Goal: Task Accomplishment & Management: Use online tool/utility

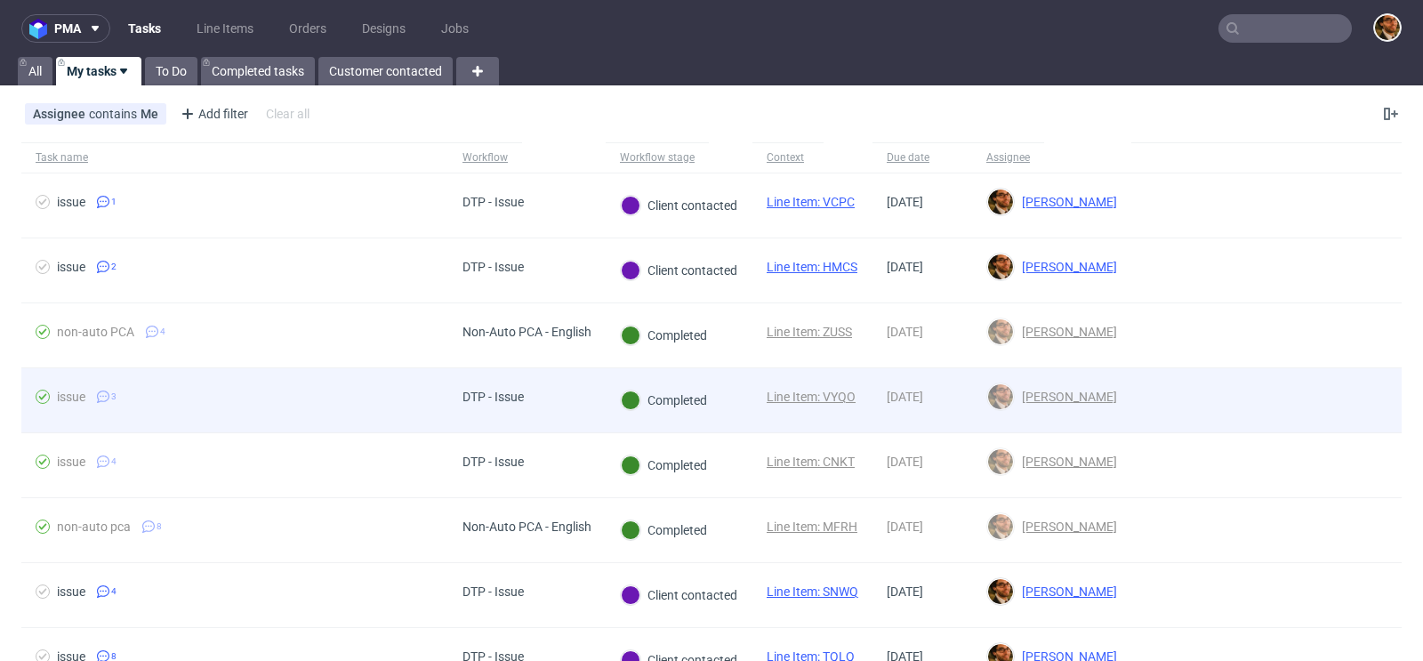
click at [1348, 405] on div at bounding box center [1266, 400] width 270 height 64
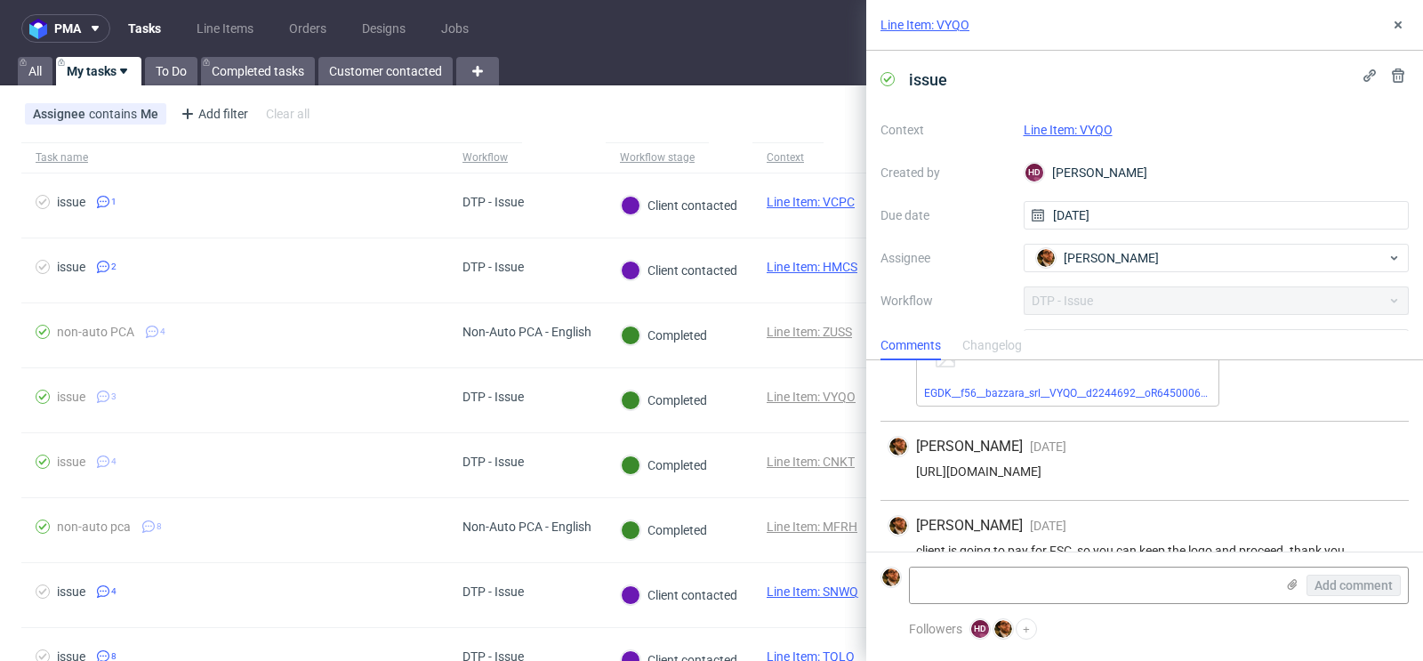
scroll to position [120, 0]
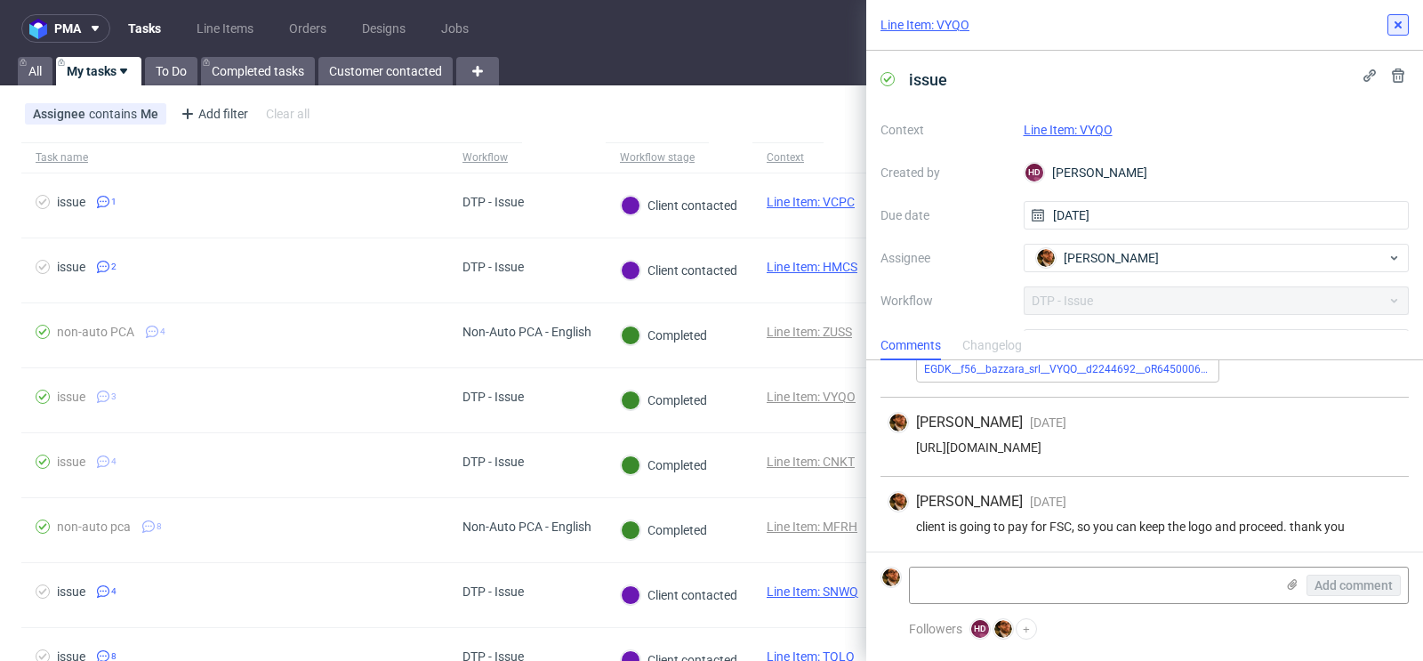
click at [1400, 26] on use at bounding box center [1397, 24] width 7 height 7
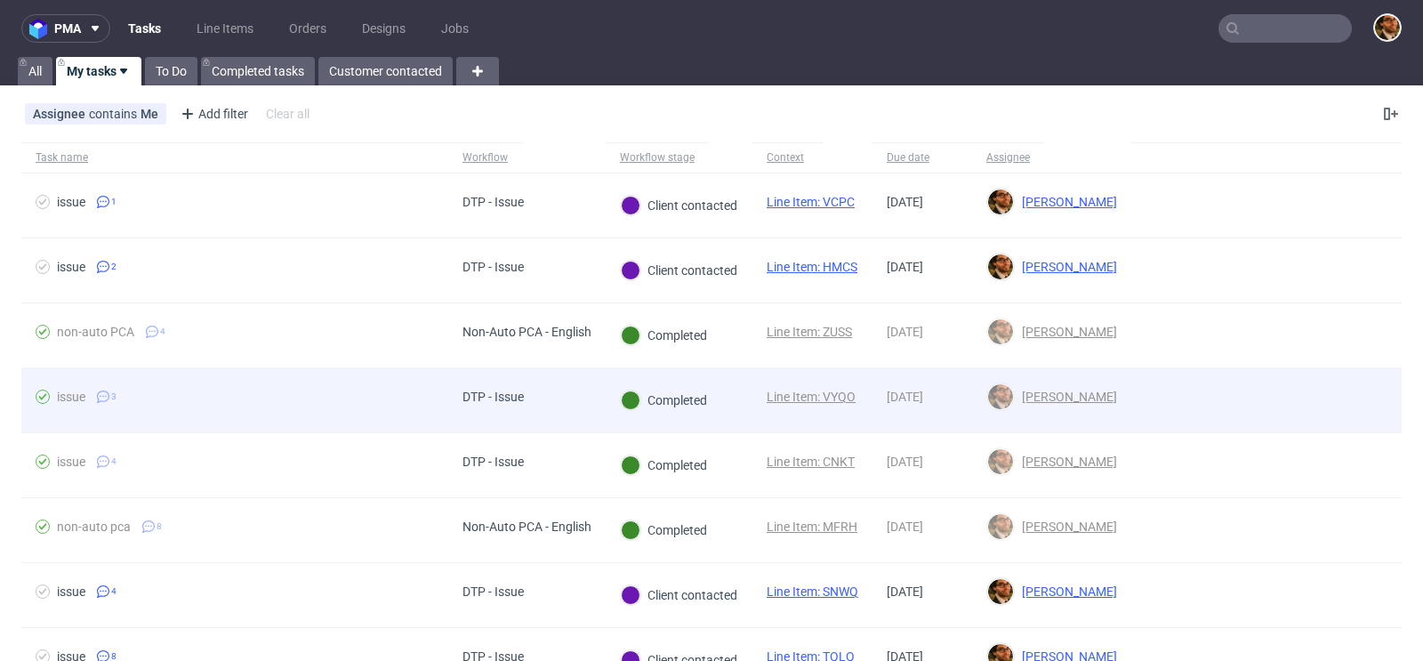
scroll to position [57, 0]
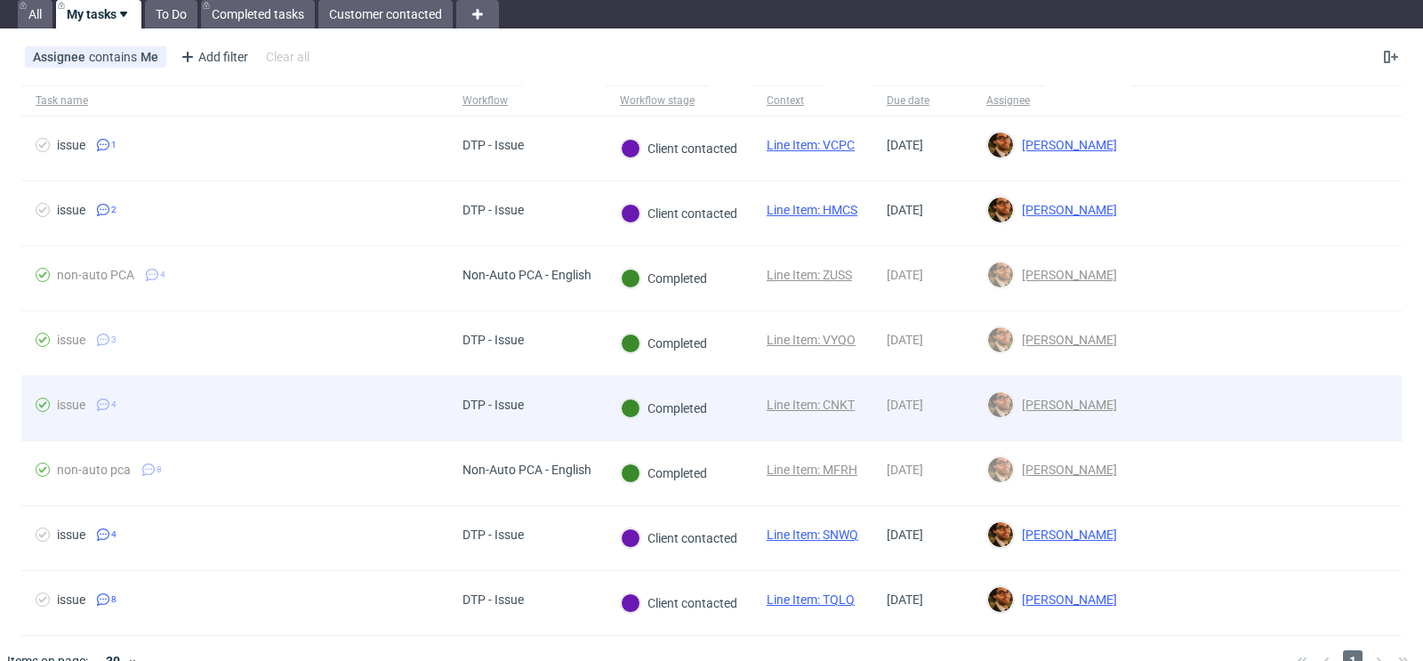
click at [1320, 408] on div at bounding box center [1266, 408] width 270 height 64
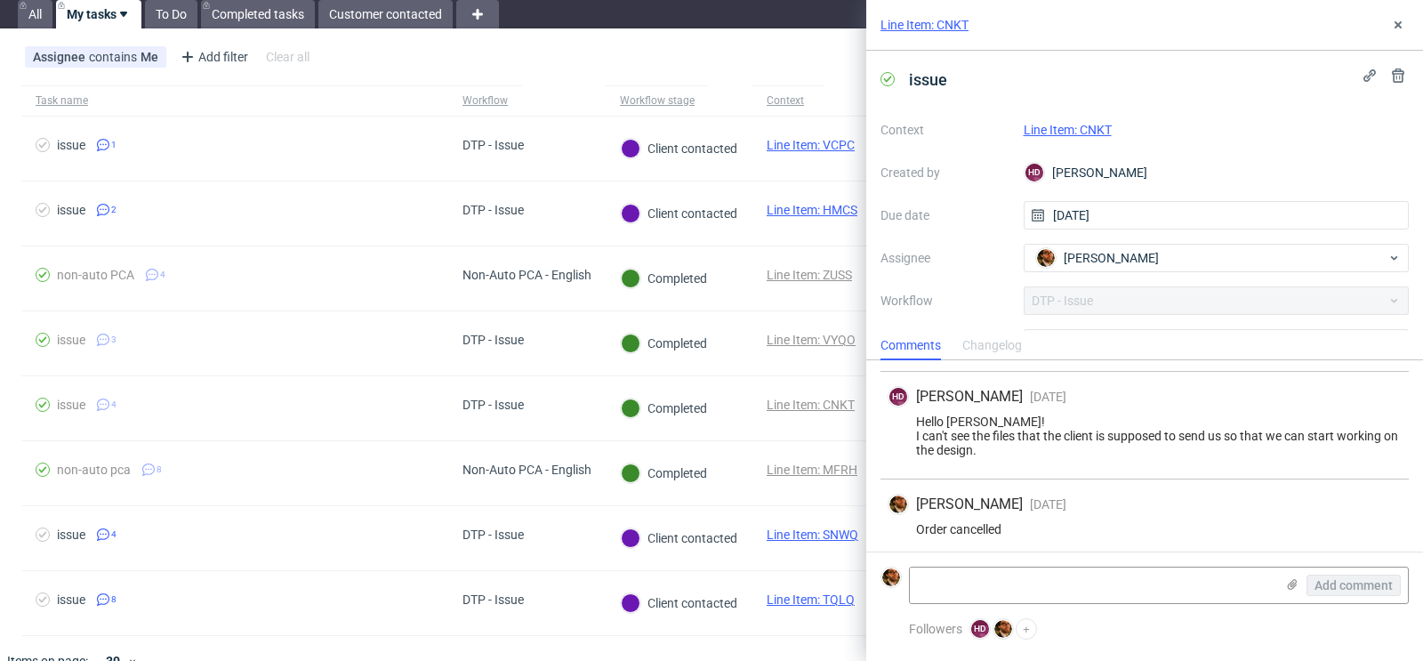
scroll to position [149, 0]
click at [1400, 28] on icon at bounding box center [1398, 25] width 14 height 14
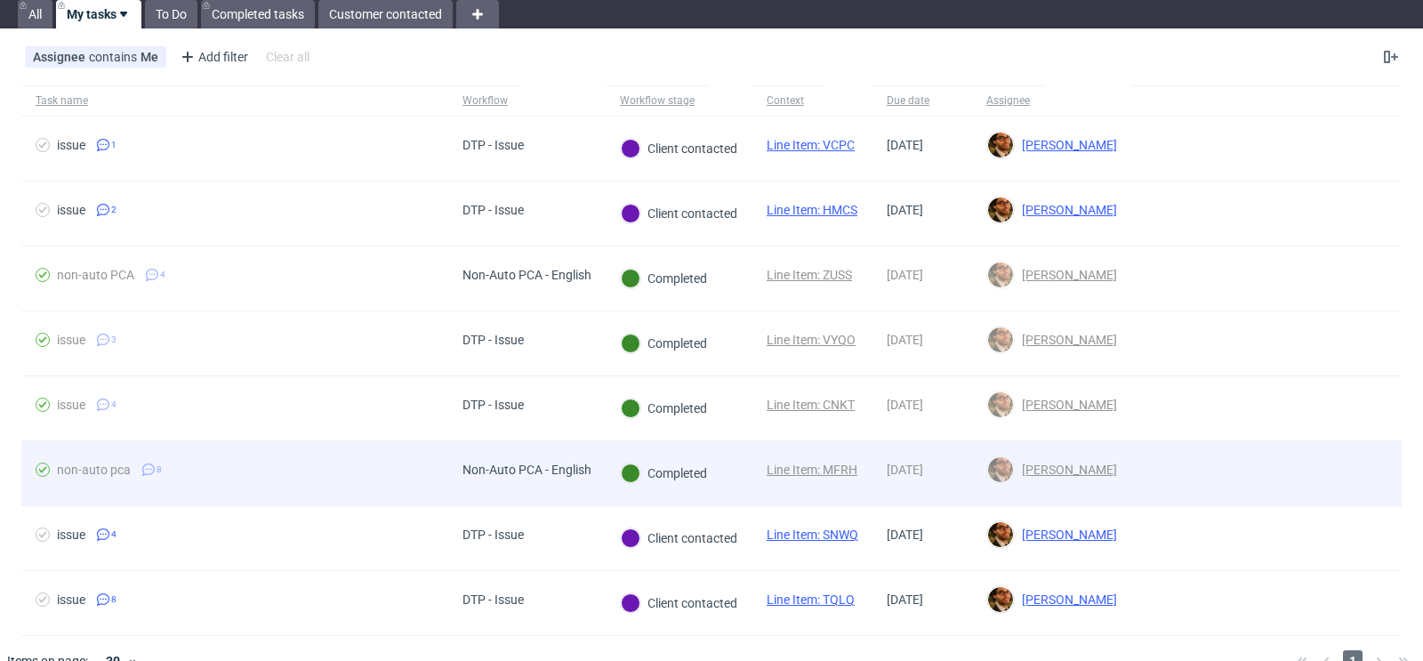
scroll to position [84, 0]
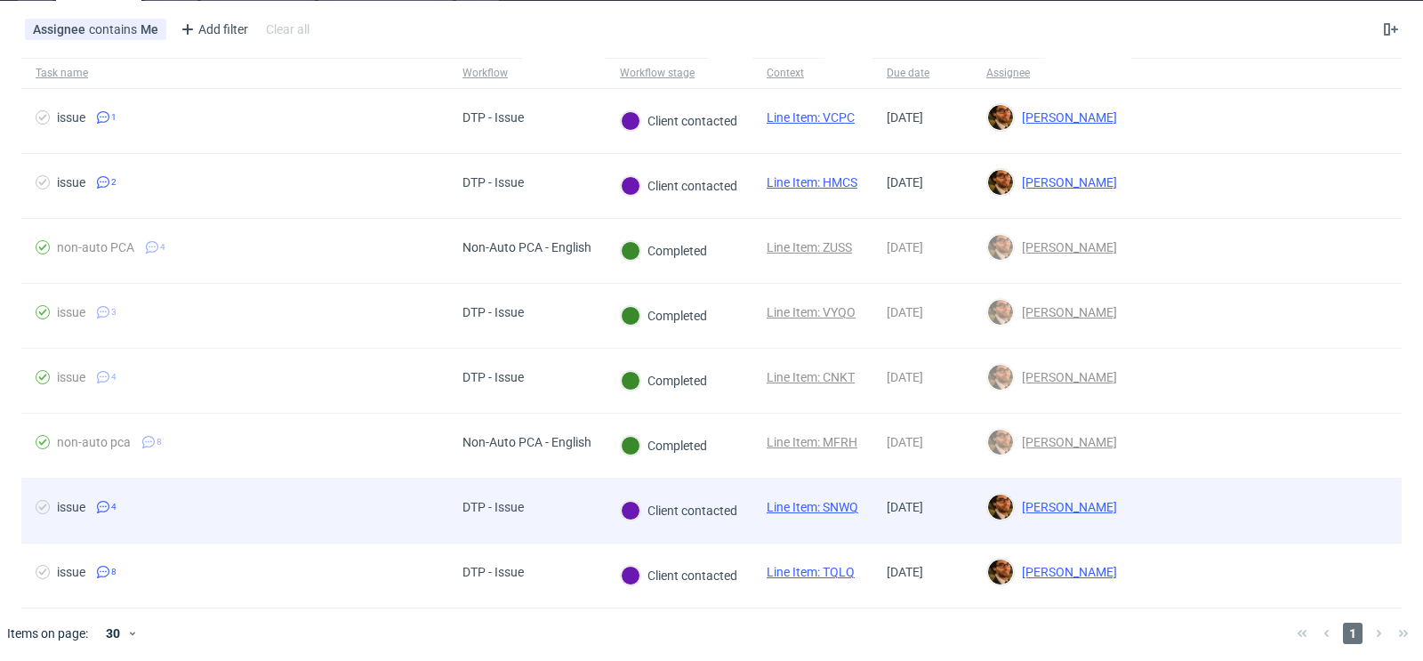
click at [1313, 515] on div at bounding box center [1266, 510] width 270 height 64
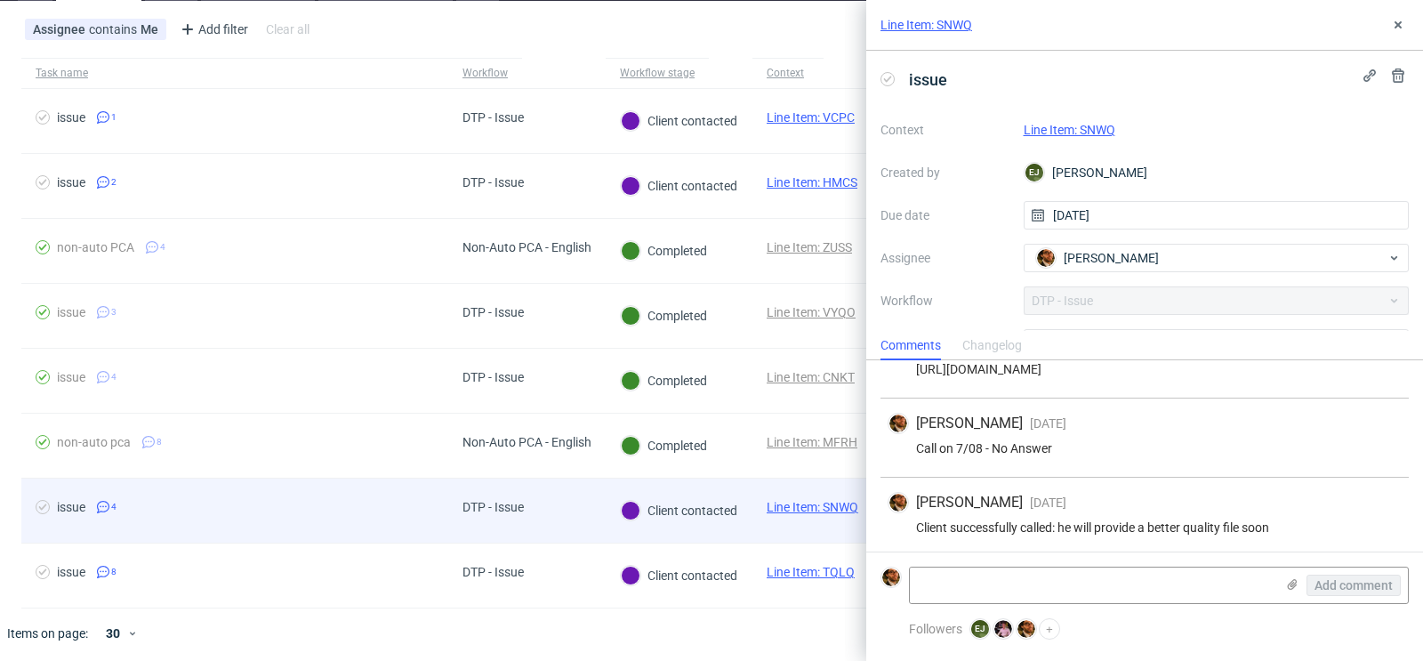
scroll to position [121, 0]
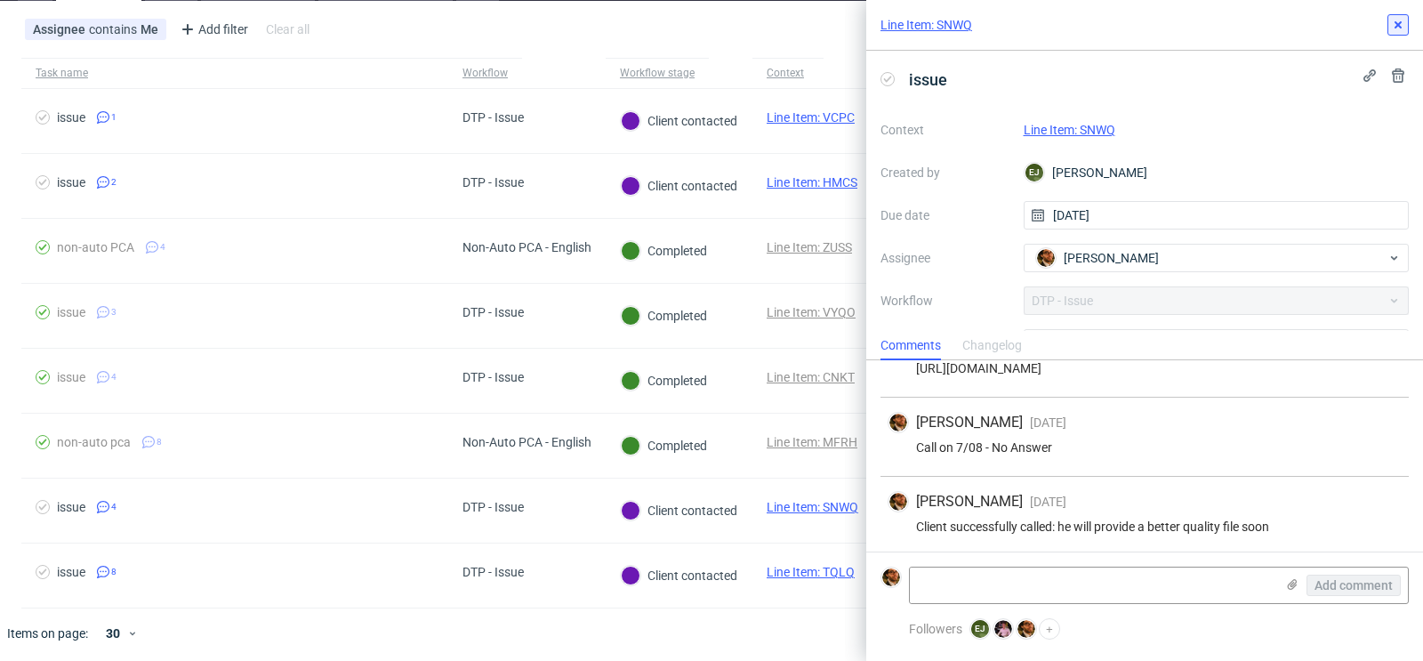
click at [1402, 26] on icon at bounding box center [1398, 25] width 14 height 14
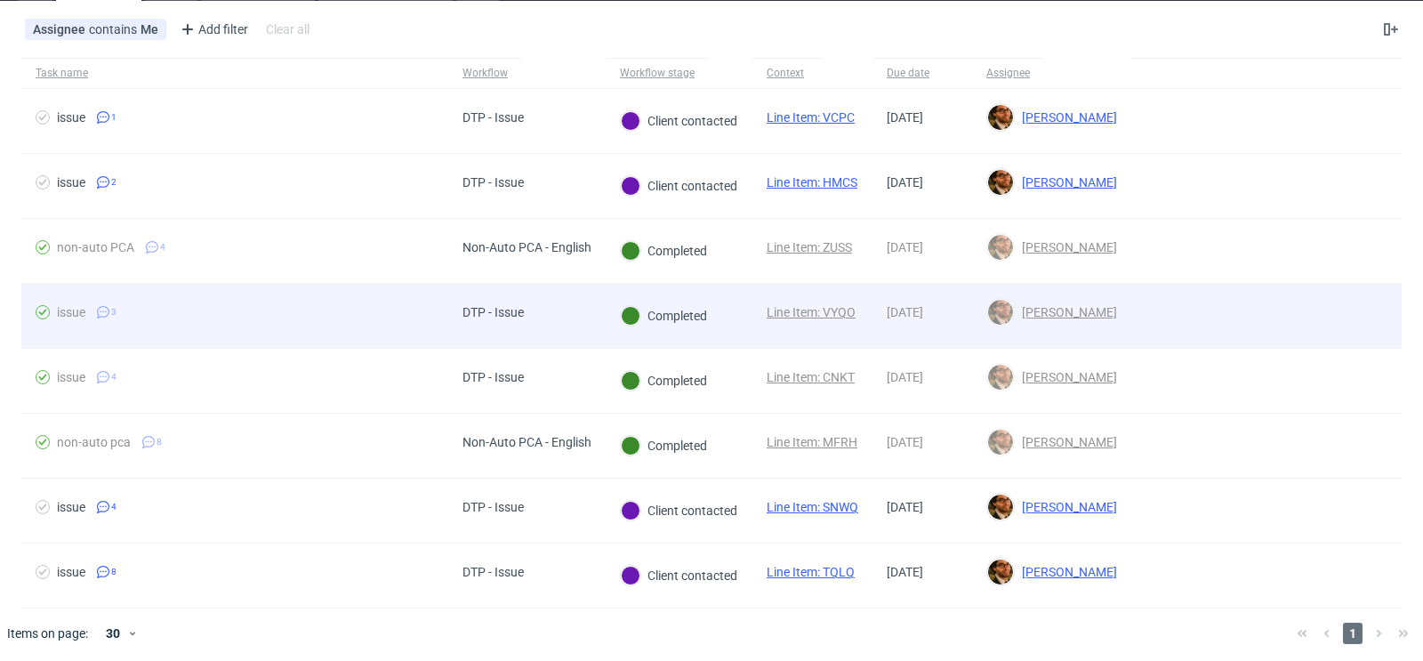
scroll to position [23, 0]
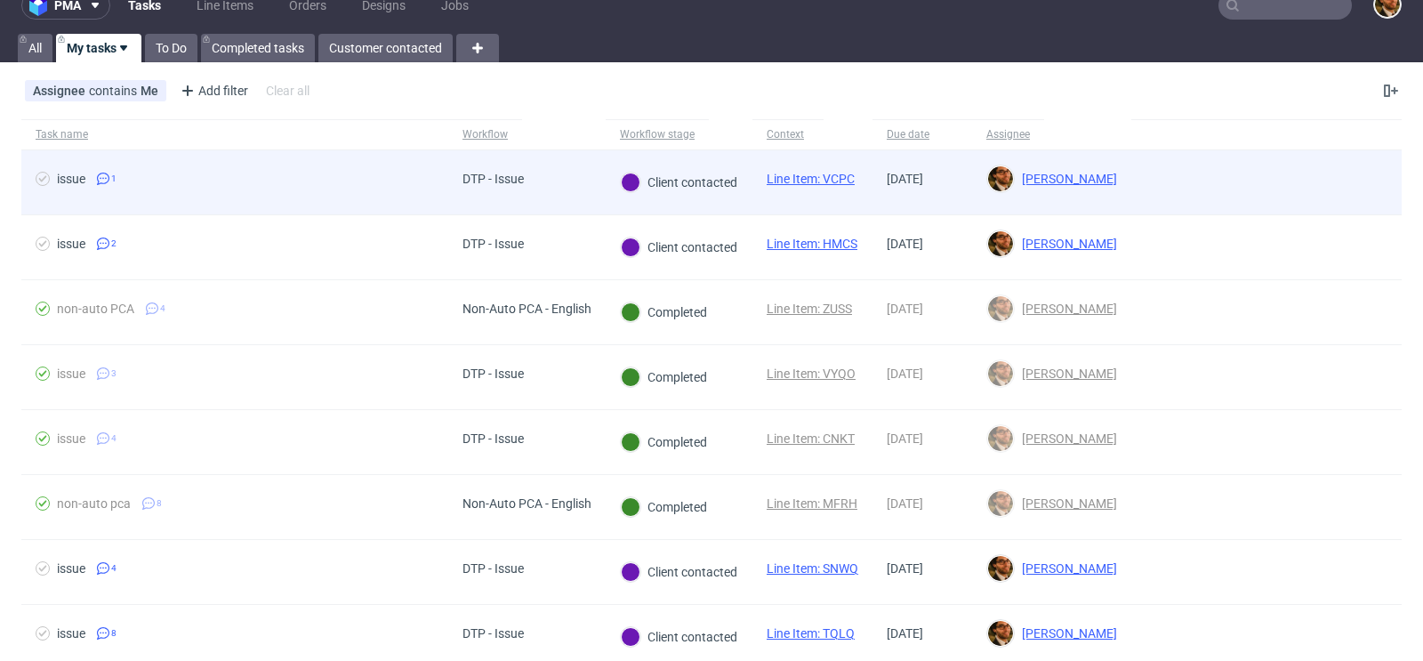
click at [1332, 168] on div at bounding box center [1266, 182] width 270 height 64
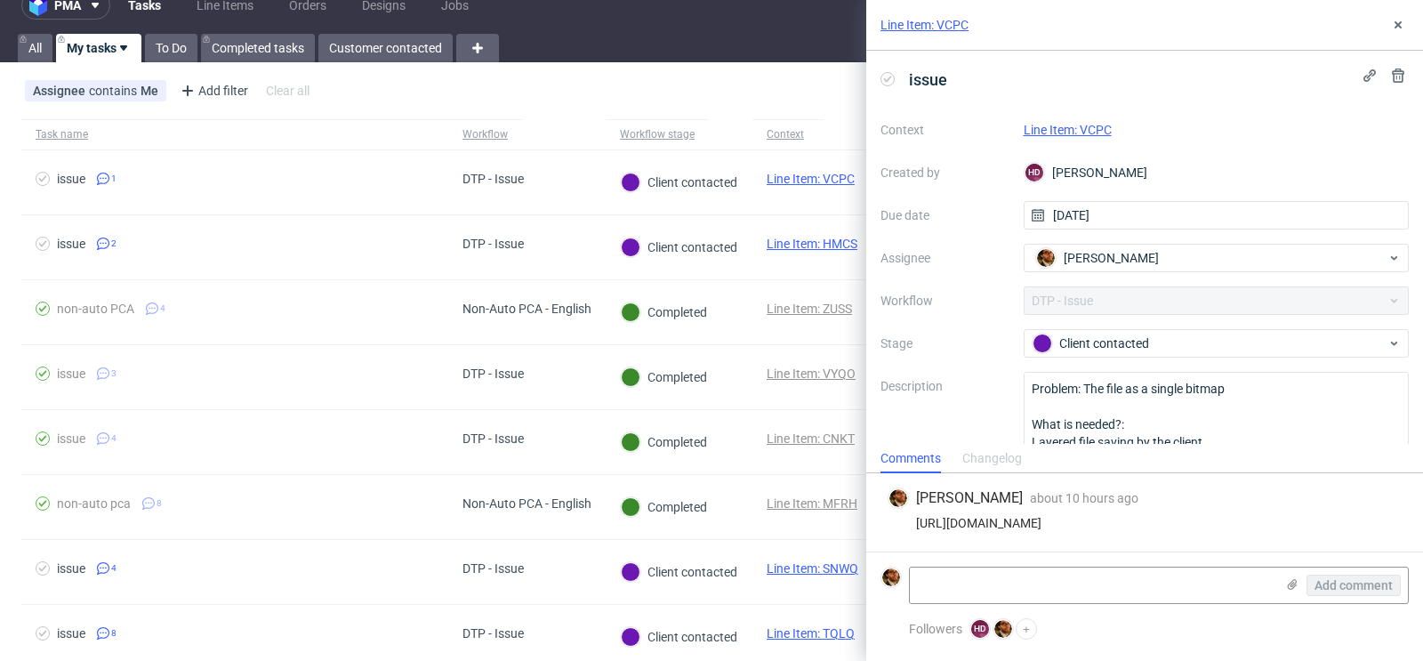
click at [1074, 127] on link "Line Item: VCPC" at bounding box center [1068, 130] width 88 height 14
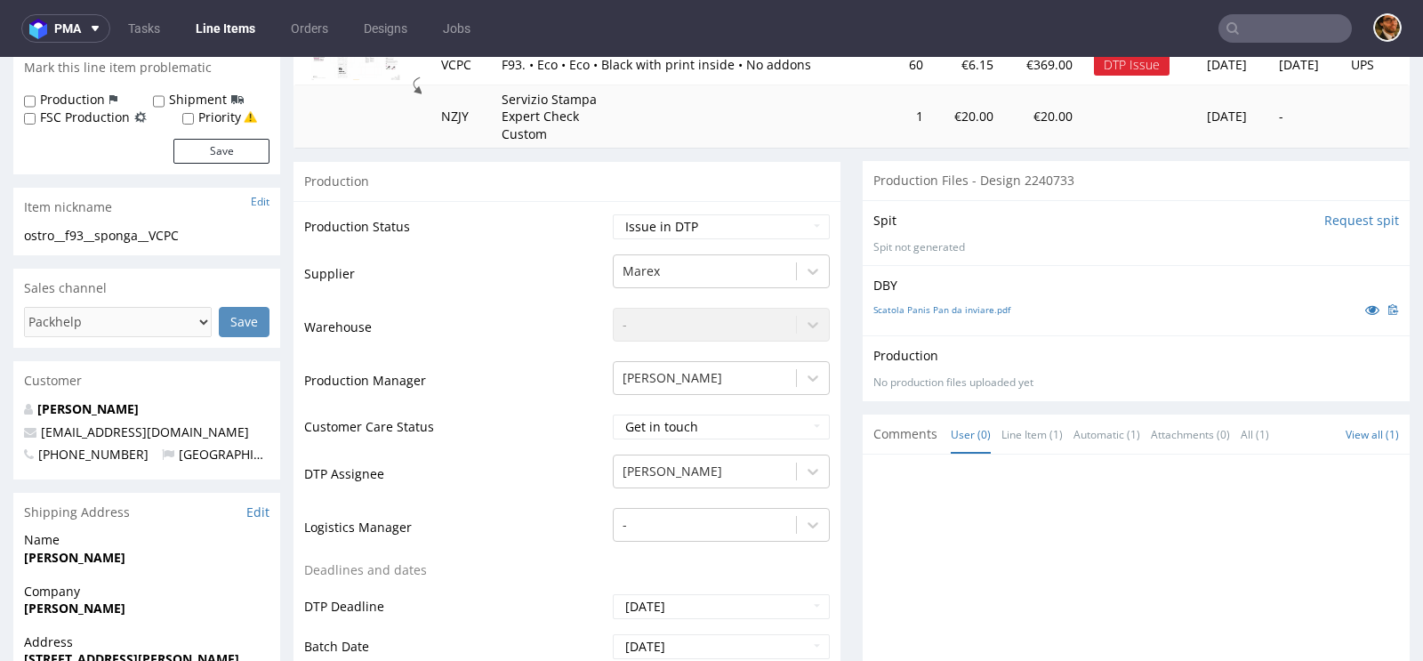
scroll to position [262, 0]
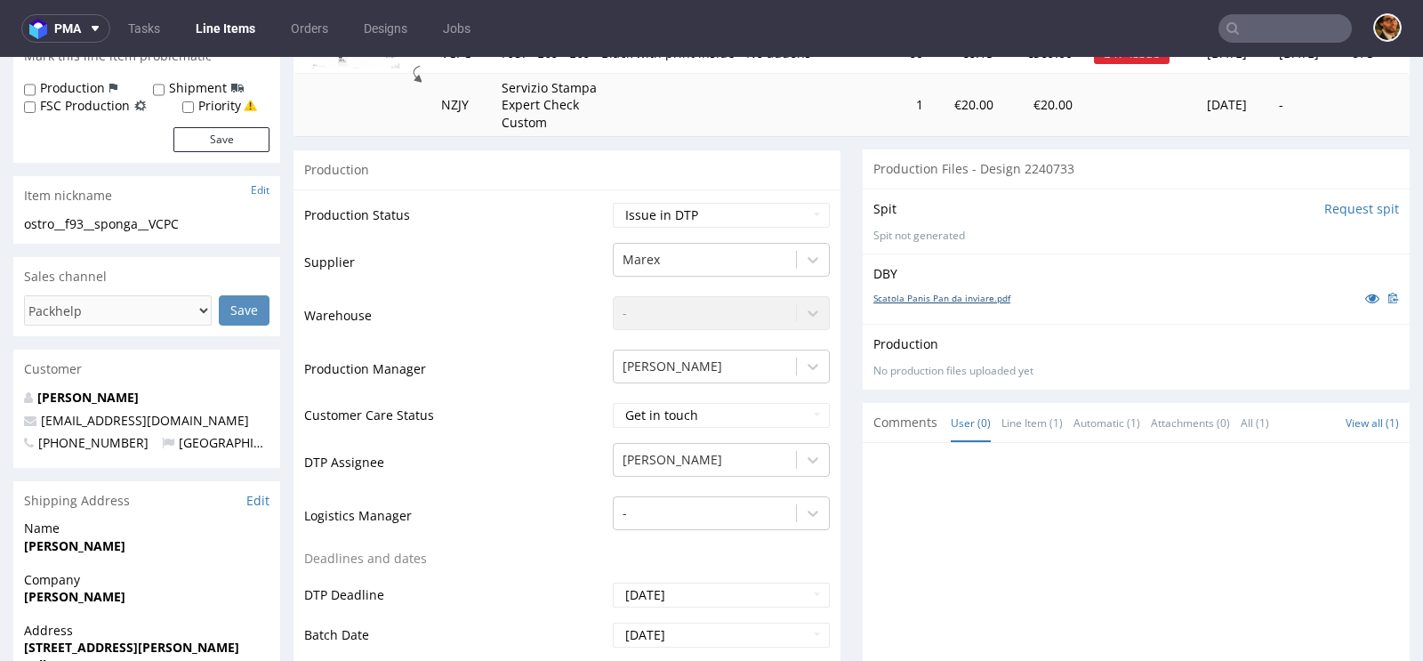
click at [943, 292] on link "Scatola Panis Pan da inviare.pdf" at bounding box center [941, 298] width 137 height 12
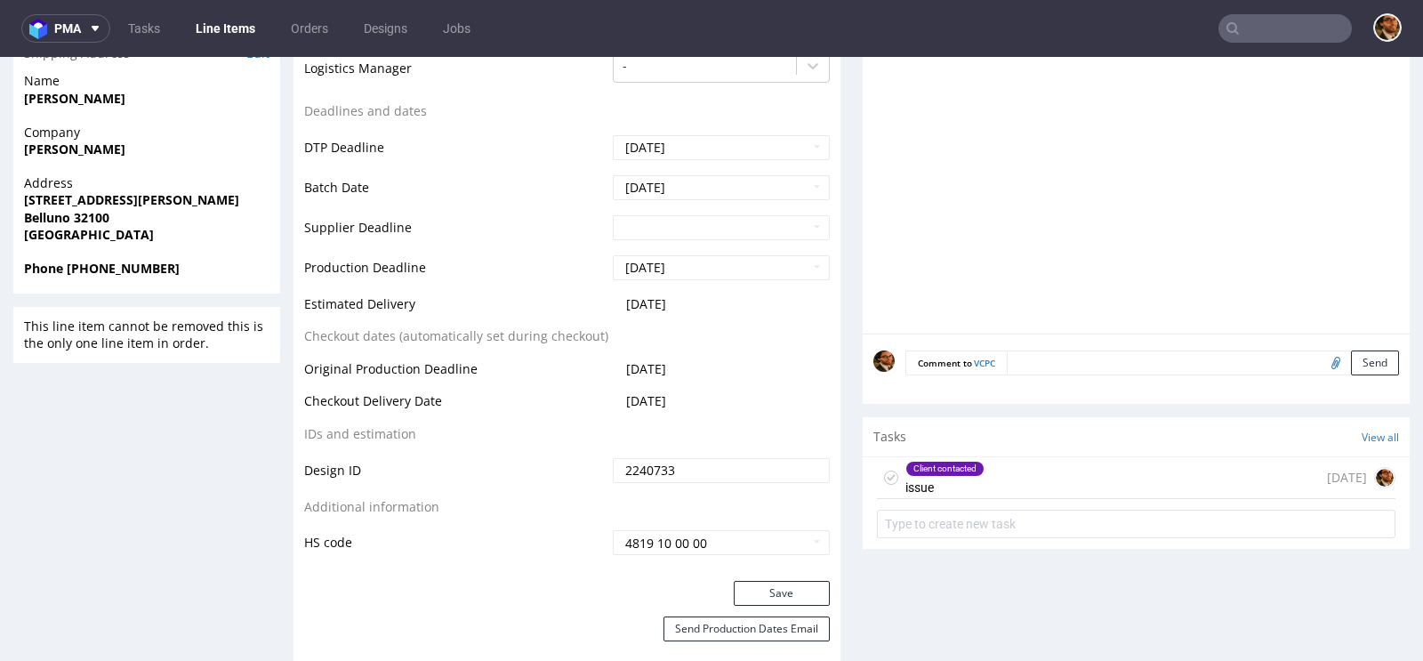
scroll to position [712, 0]
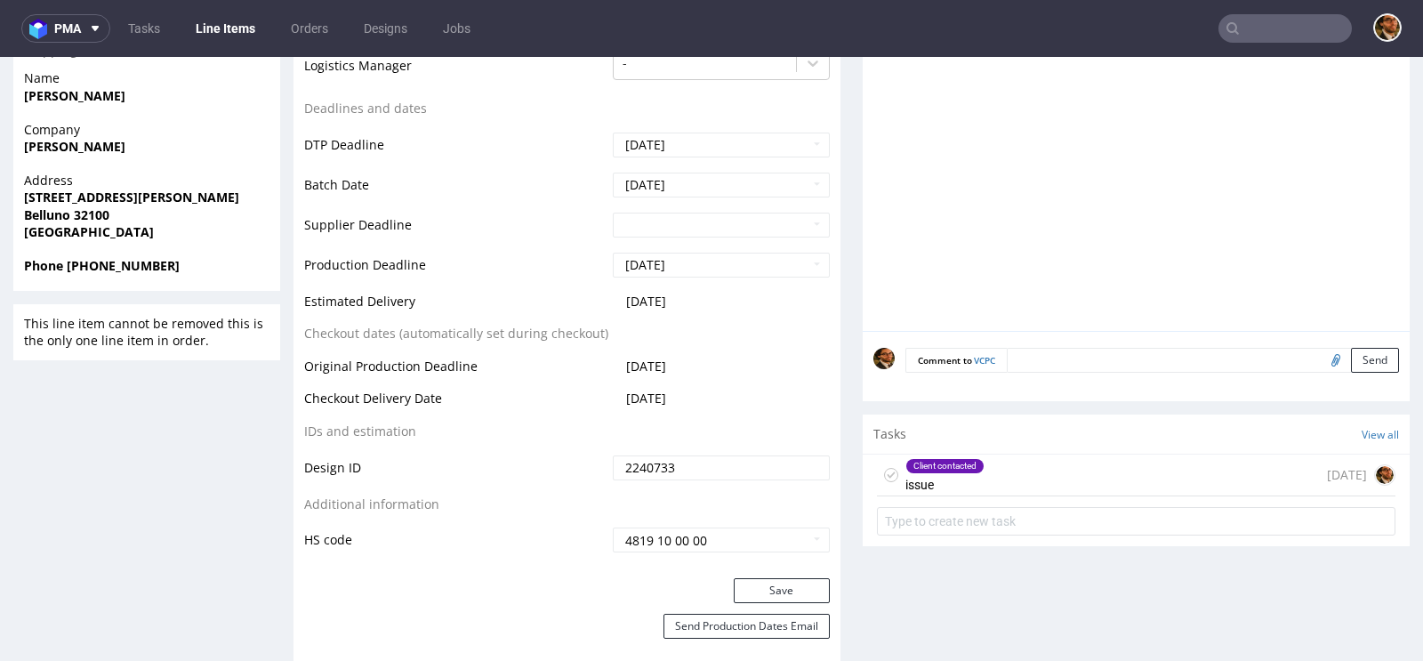
click at [1047, 482] on div "Client contacted issue today" at bounding box center [1136, 475] width 518 height 42
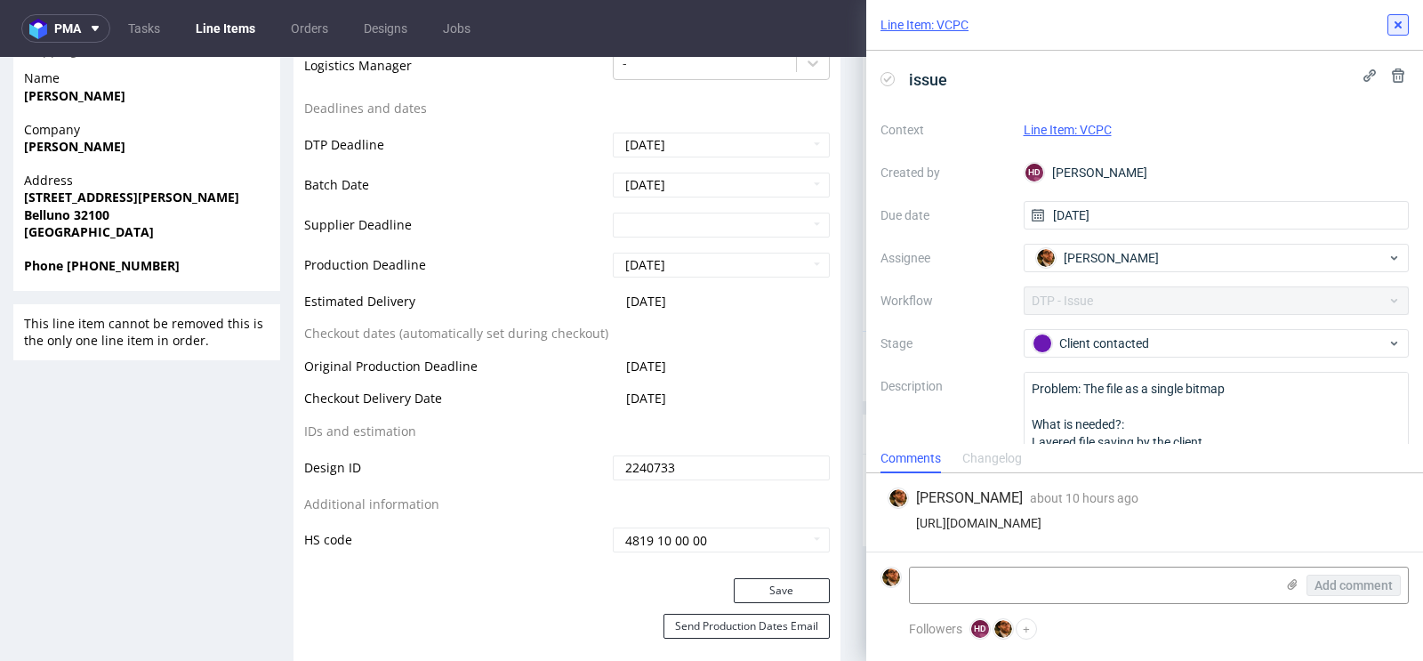
click at [1400, 16] on button at bounding box center [1397, 24] width 21 height 21
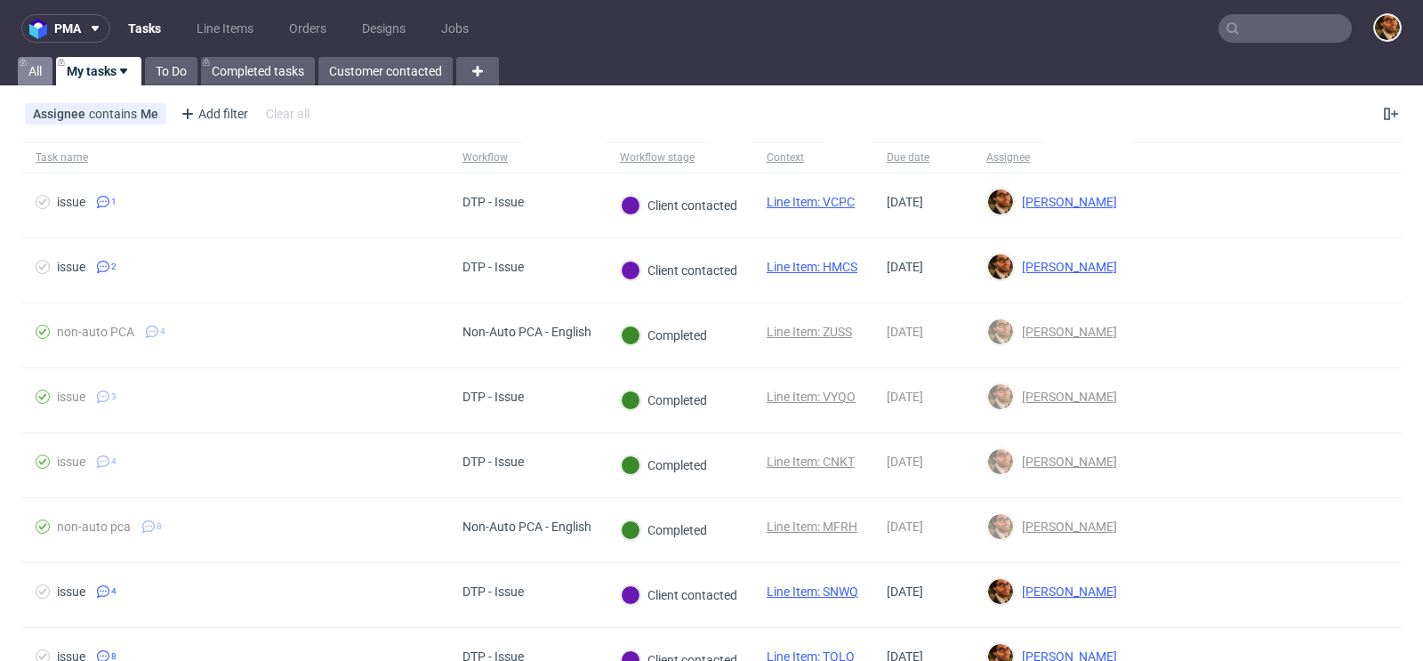
click at [41, 76] on link "All" at bounding box center [35, 71] width 35 height 28
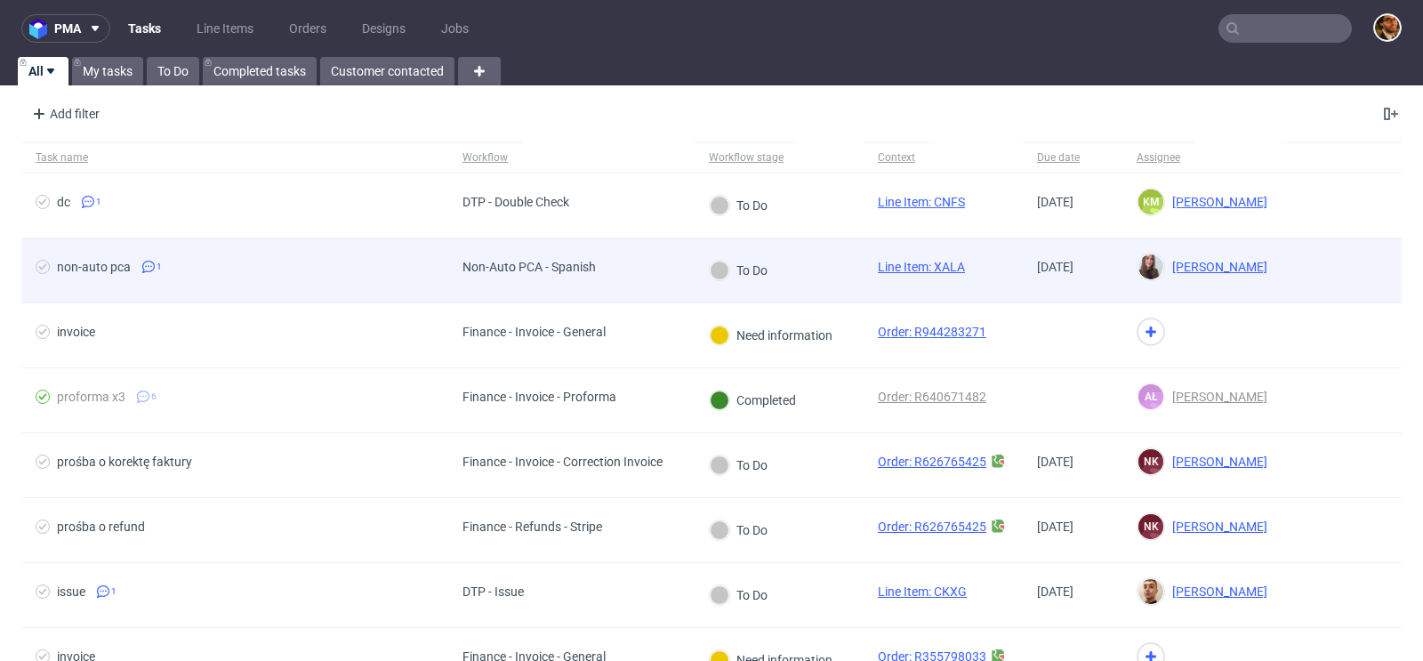
click at [1336, 260] on div at bounding box center [1341, 270] width 120 height 64
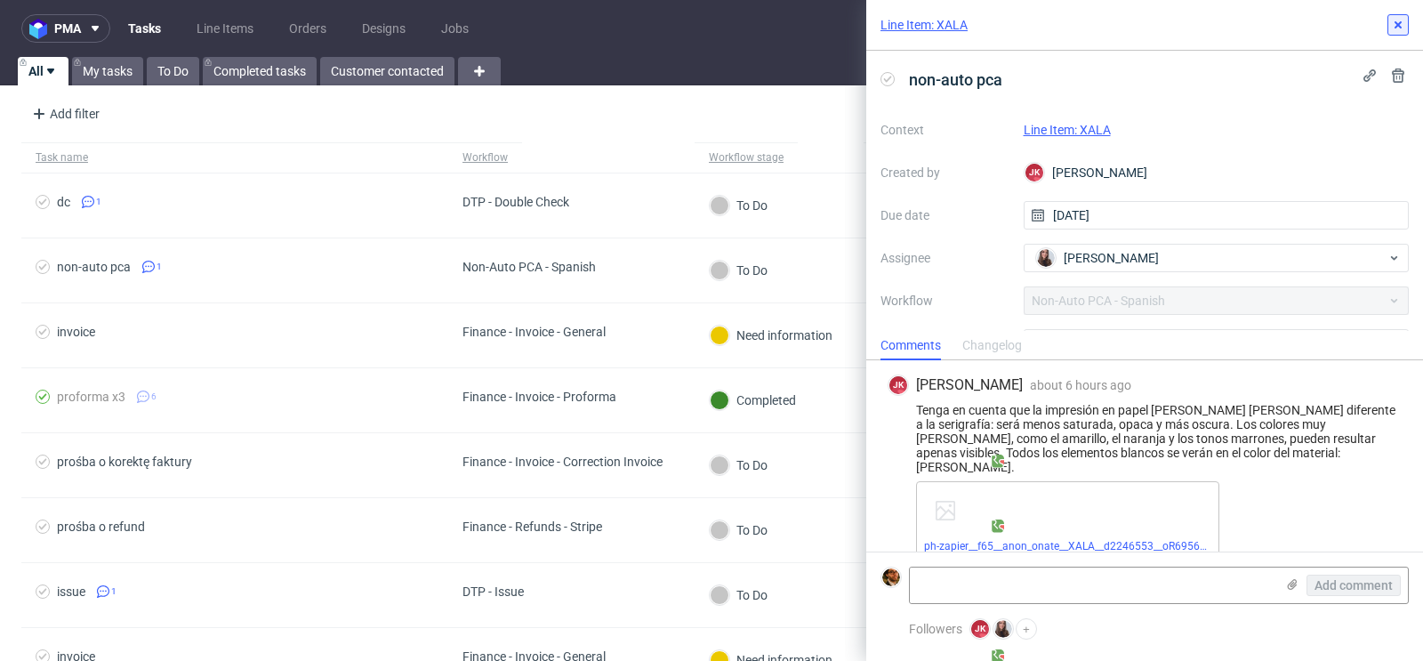
click at [1397, 25] on use at bounding box center [1397, 24] width 7 height 7
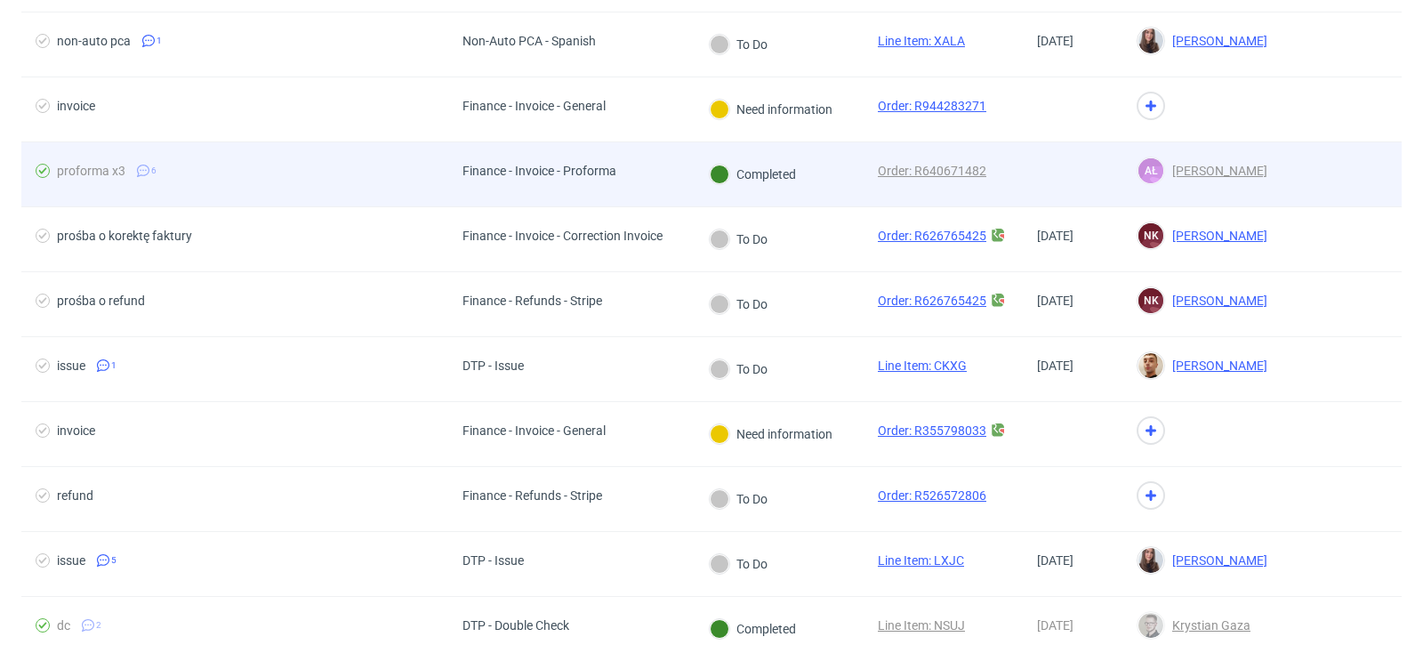
scroll to position [357, 0]
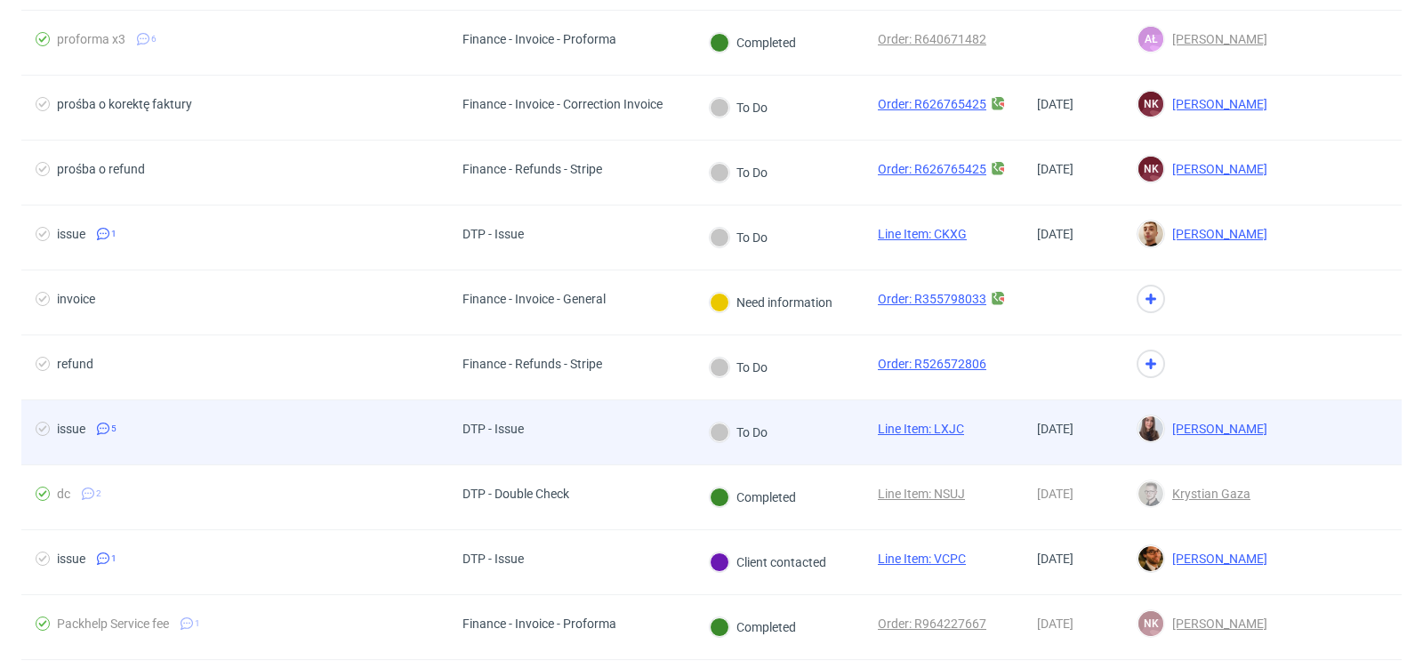
click at [1367, 428] on div at bounding box center [1341, 432] width 120 height 64
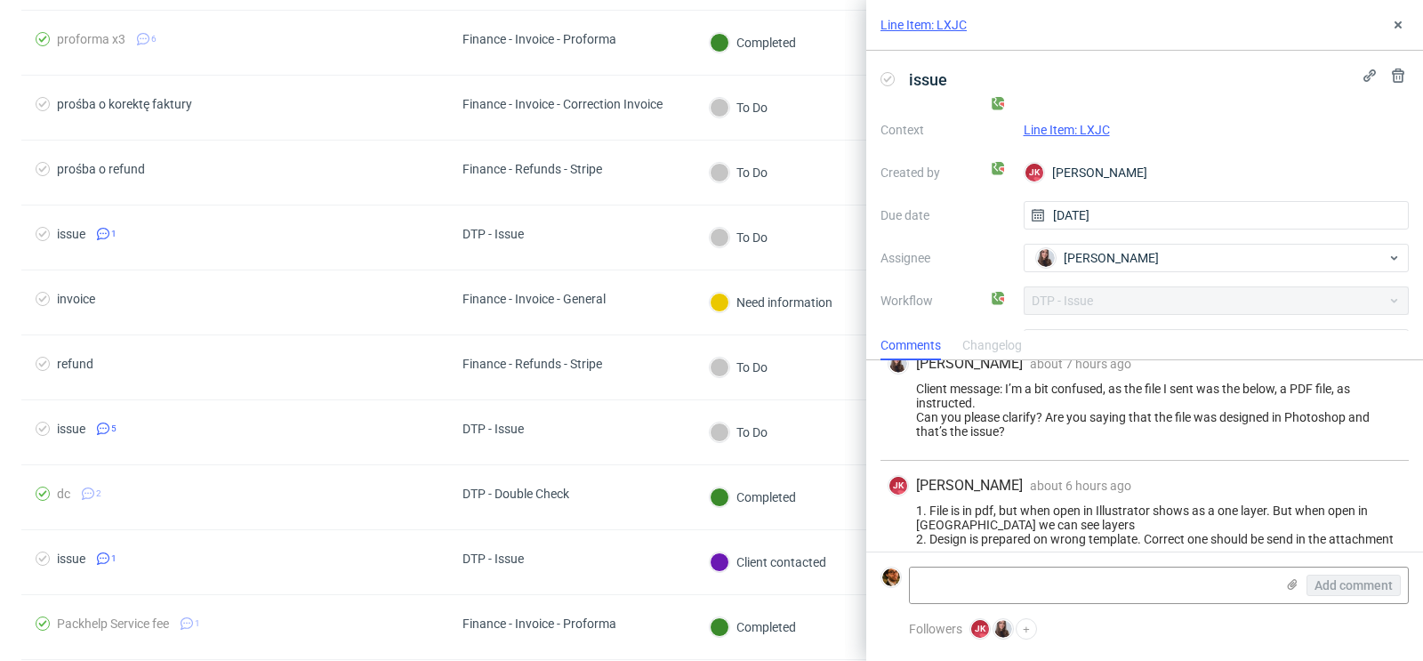
scroll to position [391, 0]
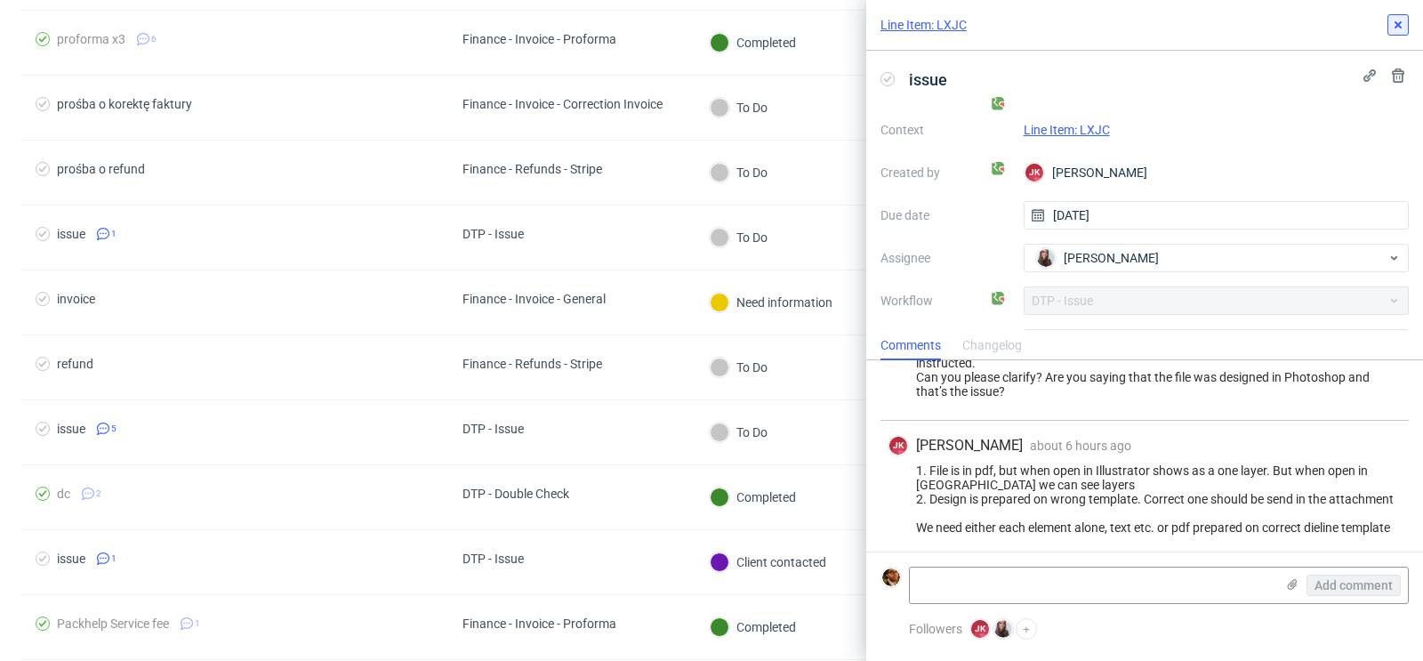
click at [1399, 31] on icon at bounding box center [1398, 25] width 14 height 14
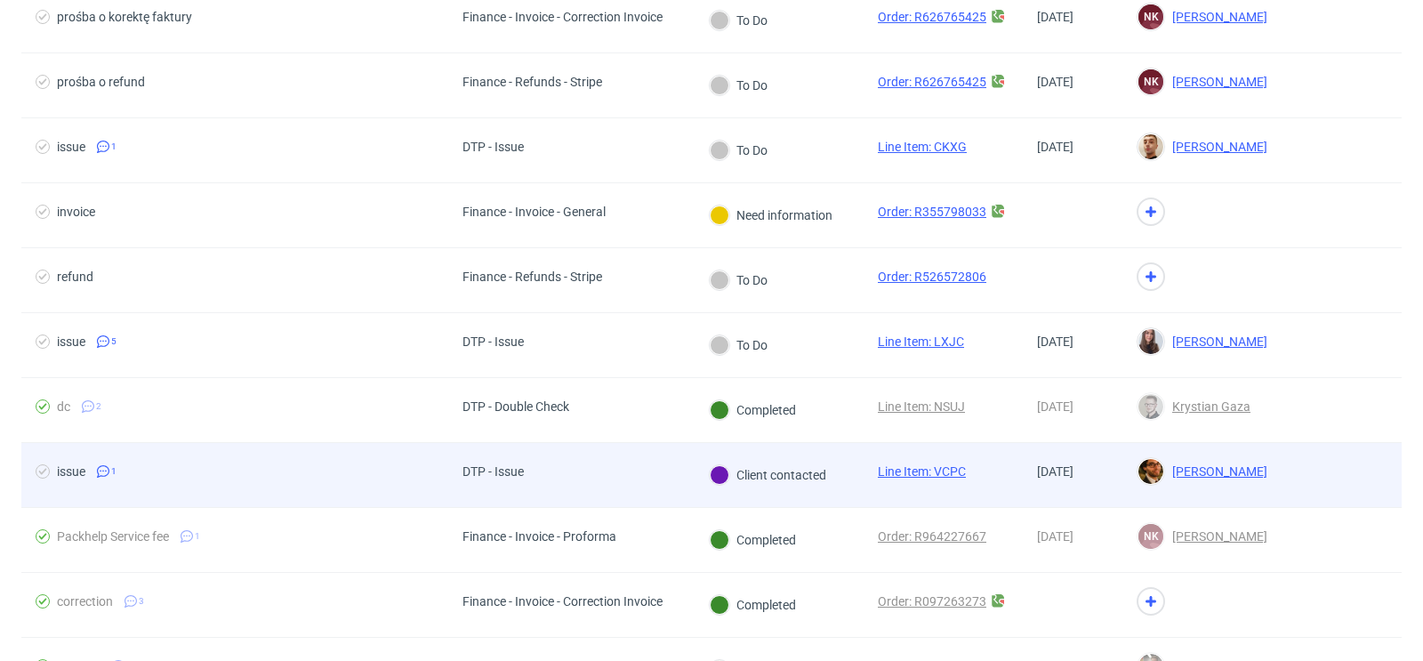
scroll to position [446, 0]
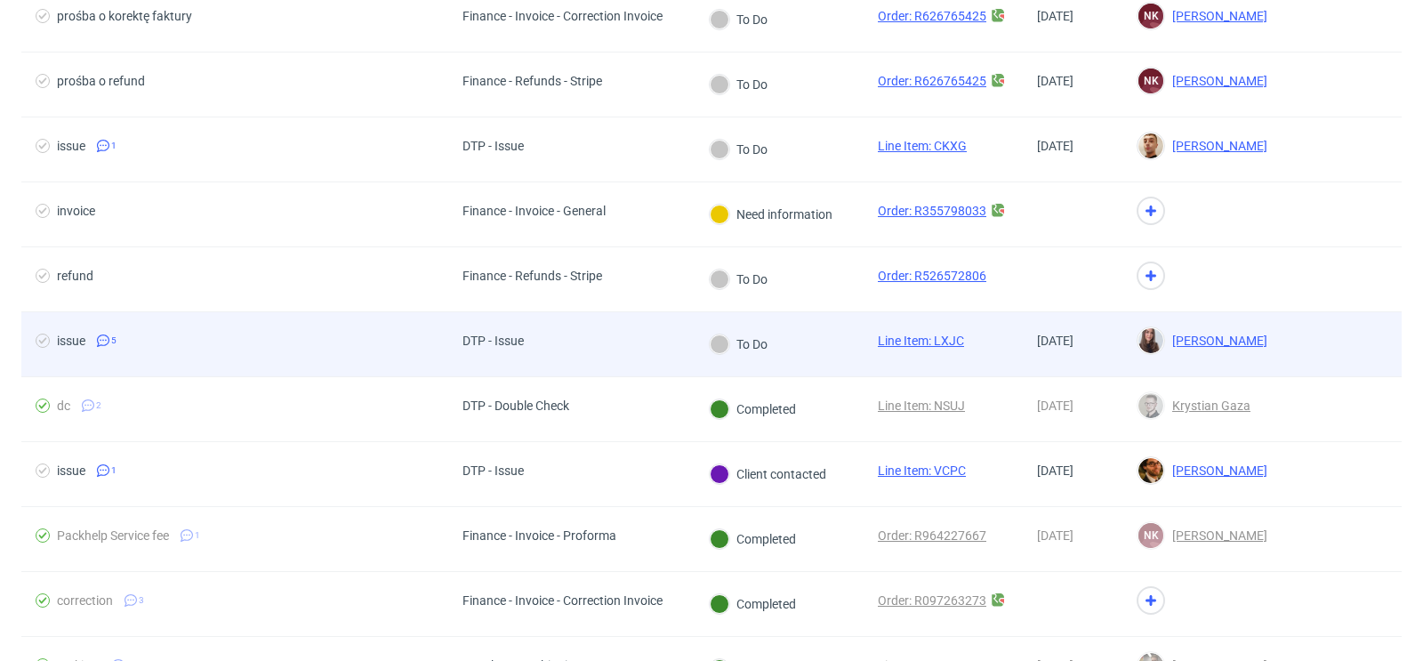
click at [1332, 344] on div at bounding box center [1341, 344] width 120 height 64
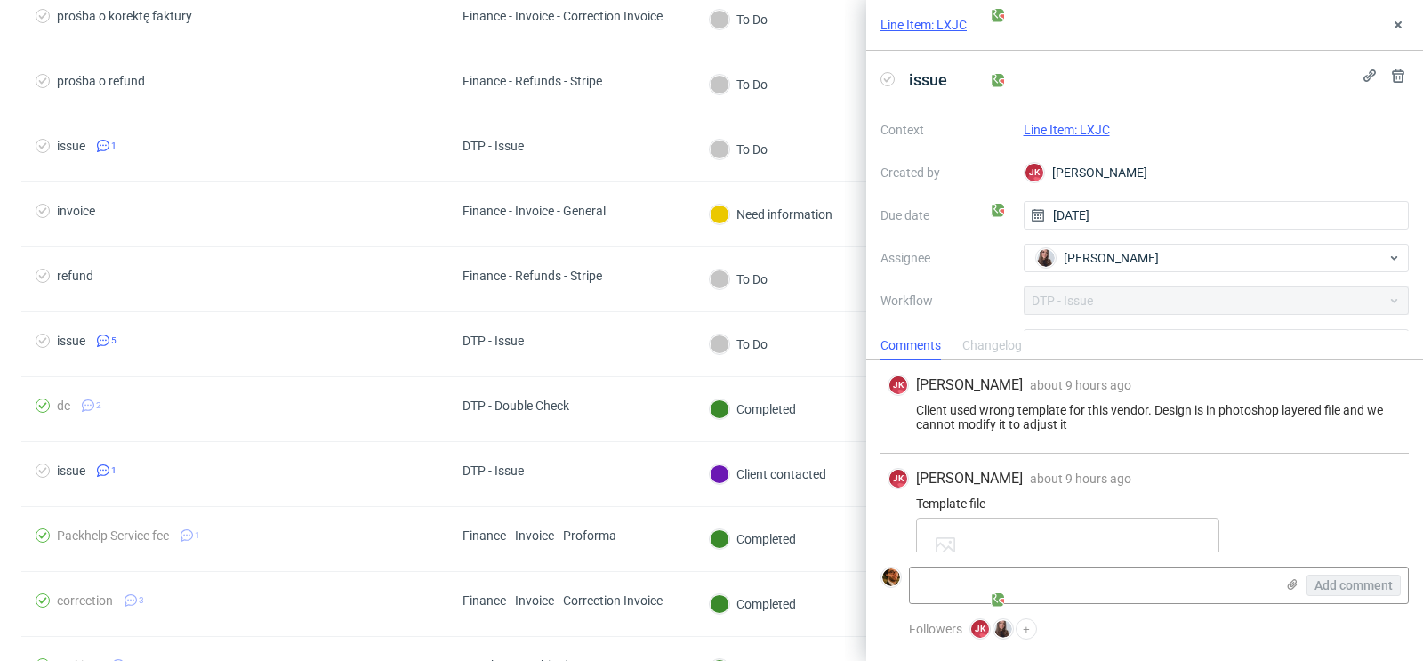
scroll to position [391, 0]
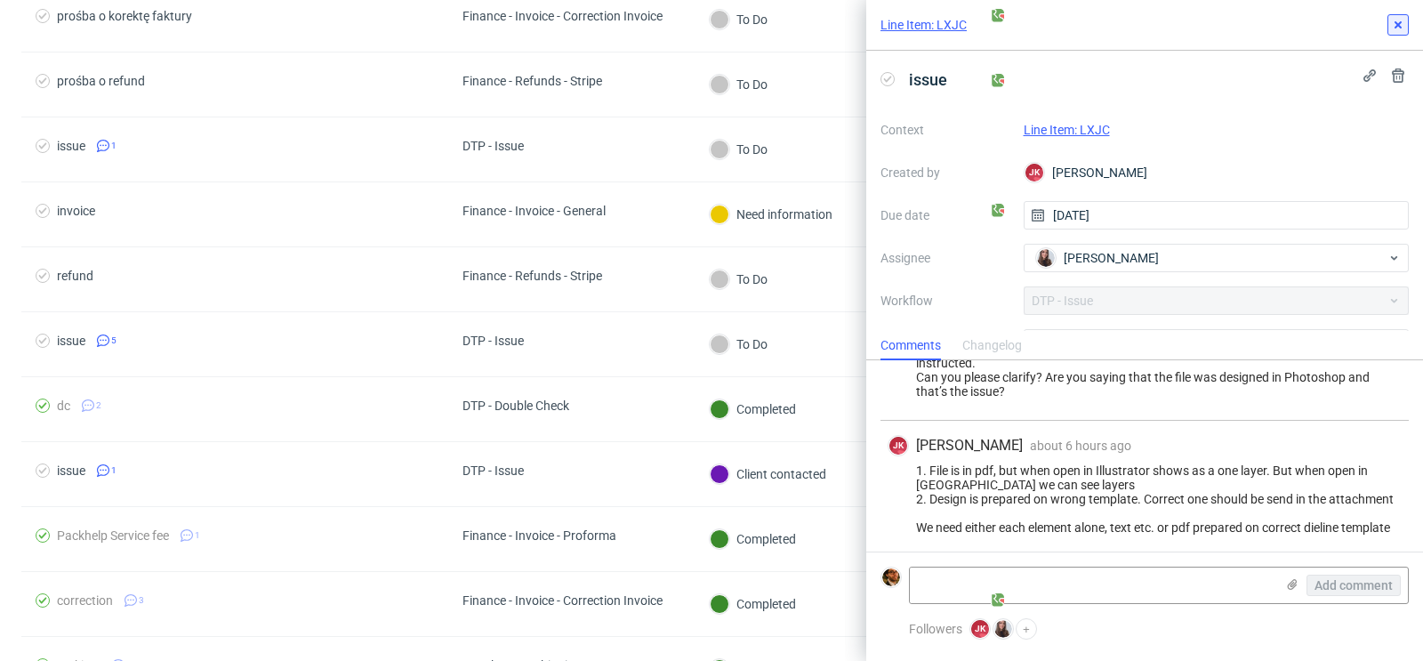
click at [1392, 25] on icon at bounding box center [1398, 25] width 14 height 14
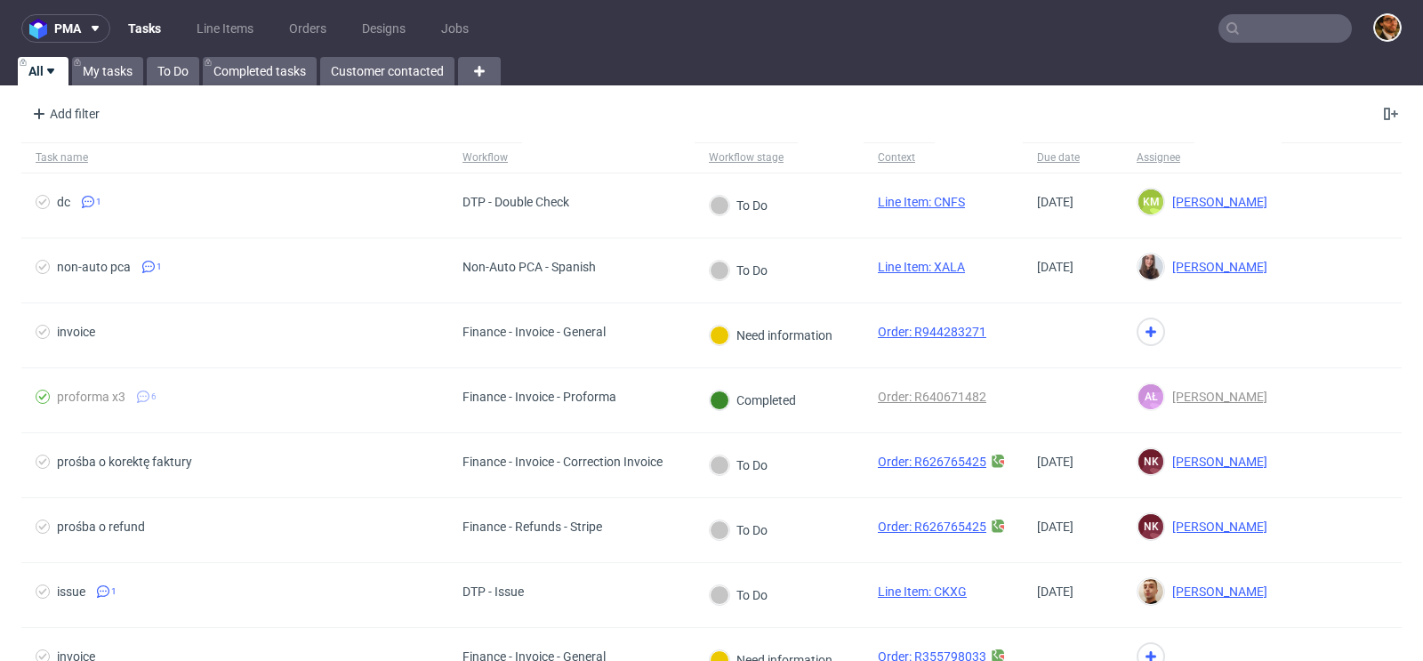
scroll to position [107, 0]
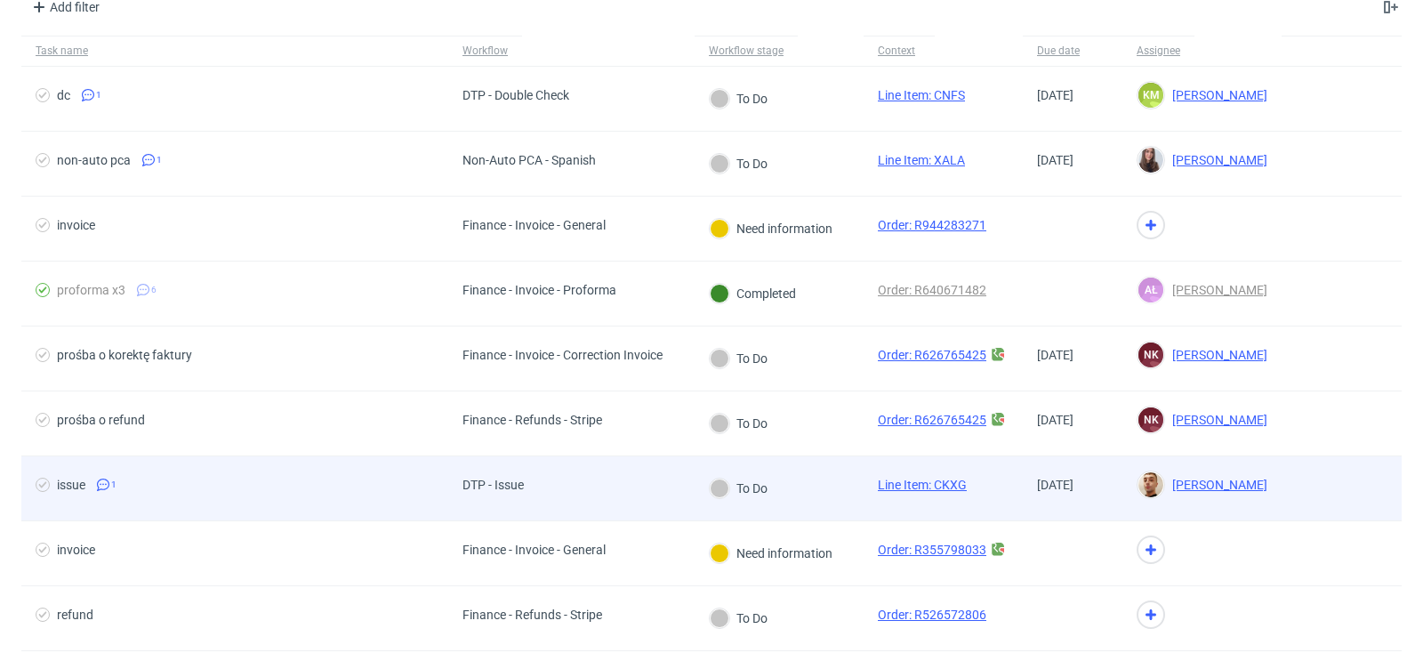
click at [1346, 495] on div at bounding box center [1341, 488] width 120 height 64
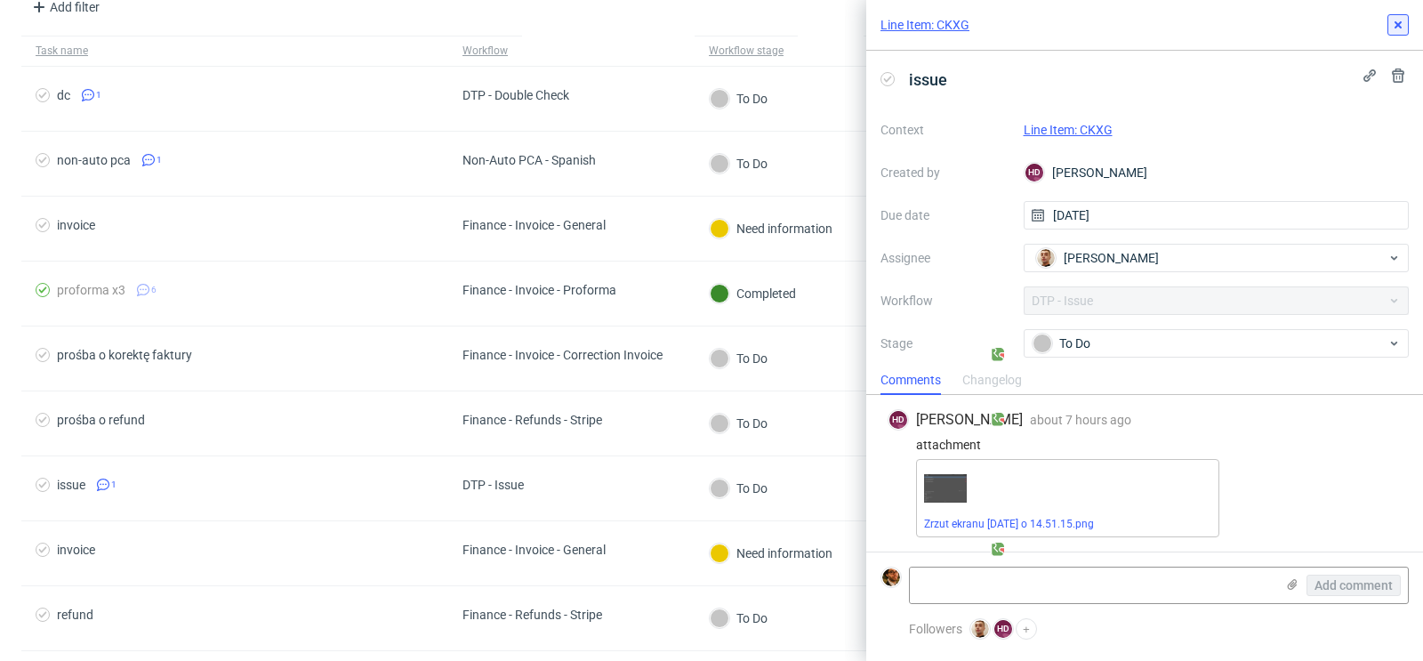
click at [1400, 27] on use at bounding box center [1397, 24] width 7 height 7
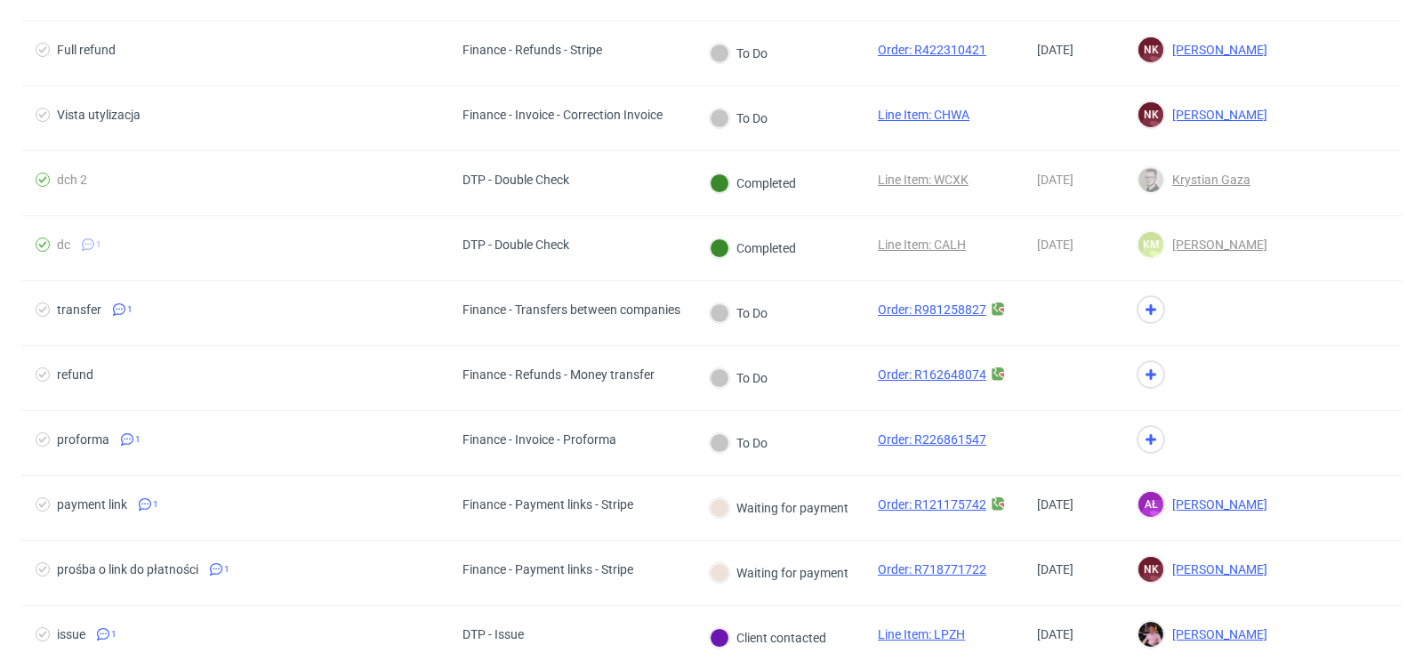
scroll to position [1504, 0]
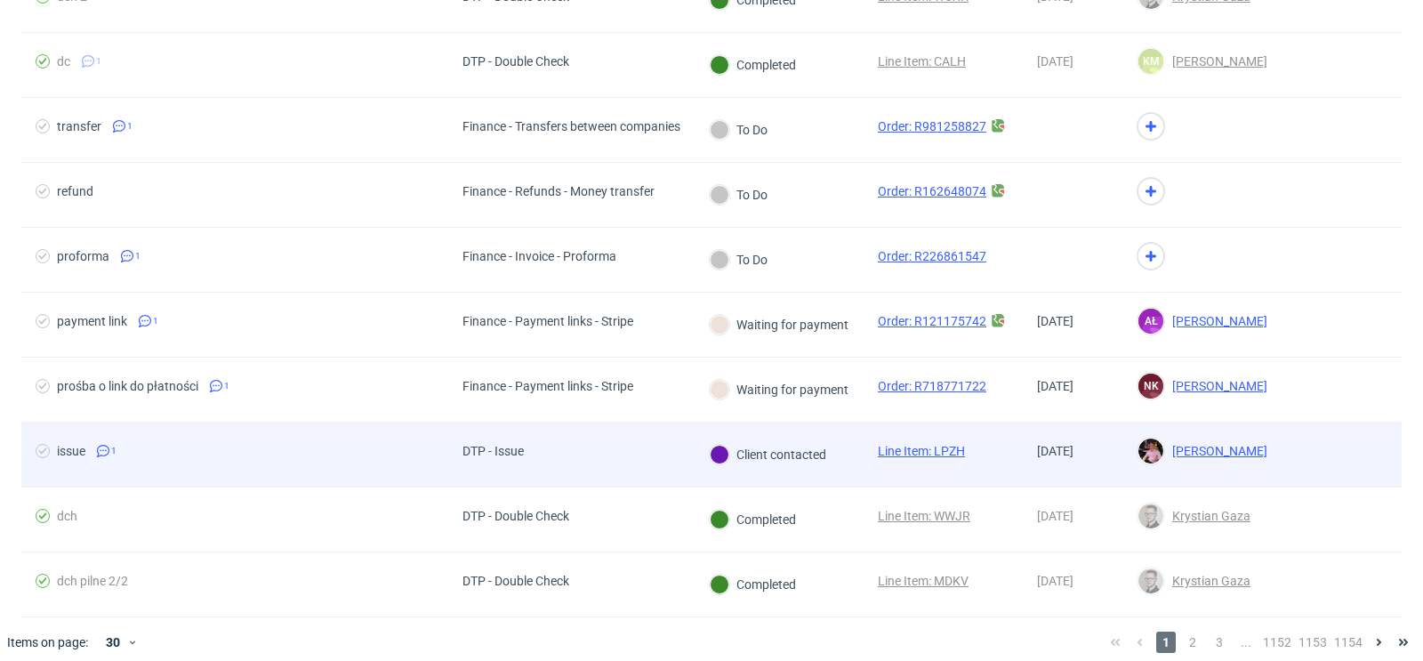
click at [1335, 437] on div at bounding box center [1341, 454] width 120 height 64
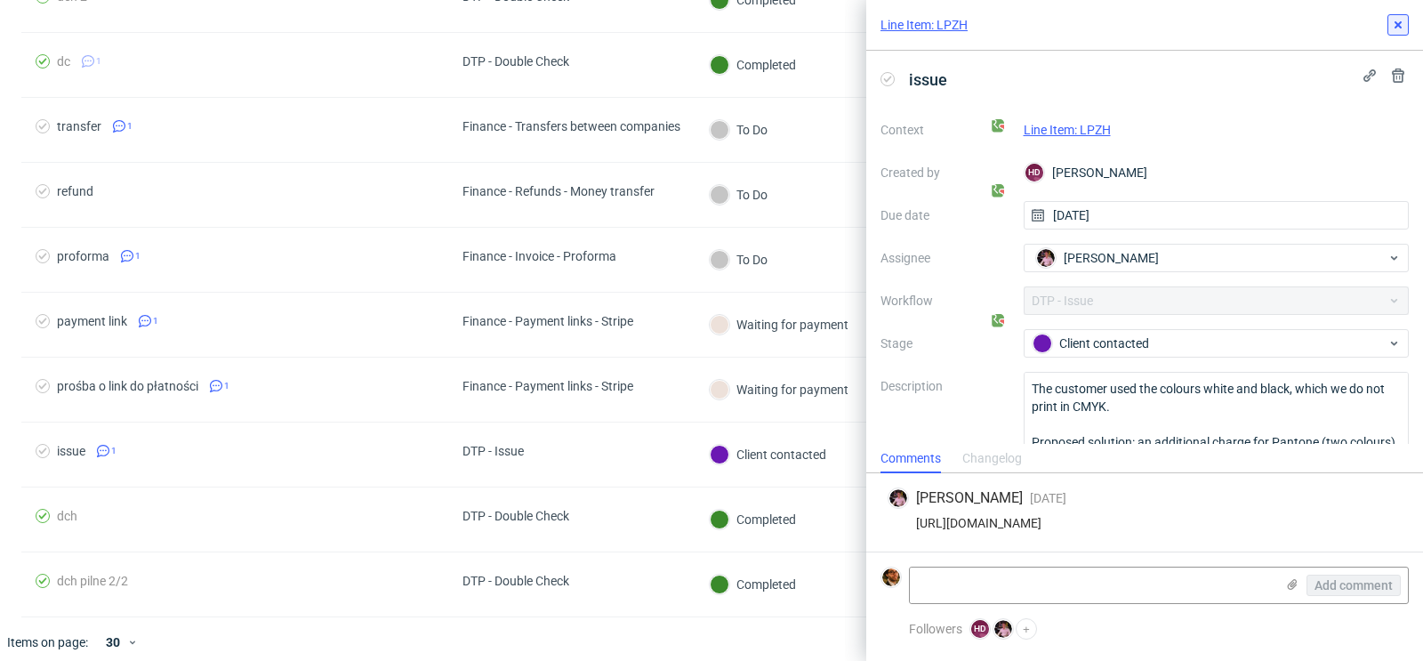
click at [1397, 34] on button at bounding box center [1397, 24] width 21 height 21
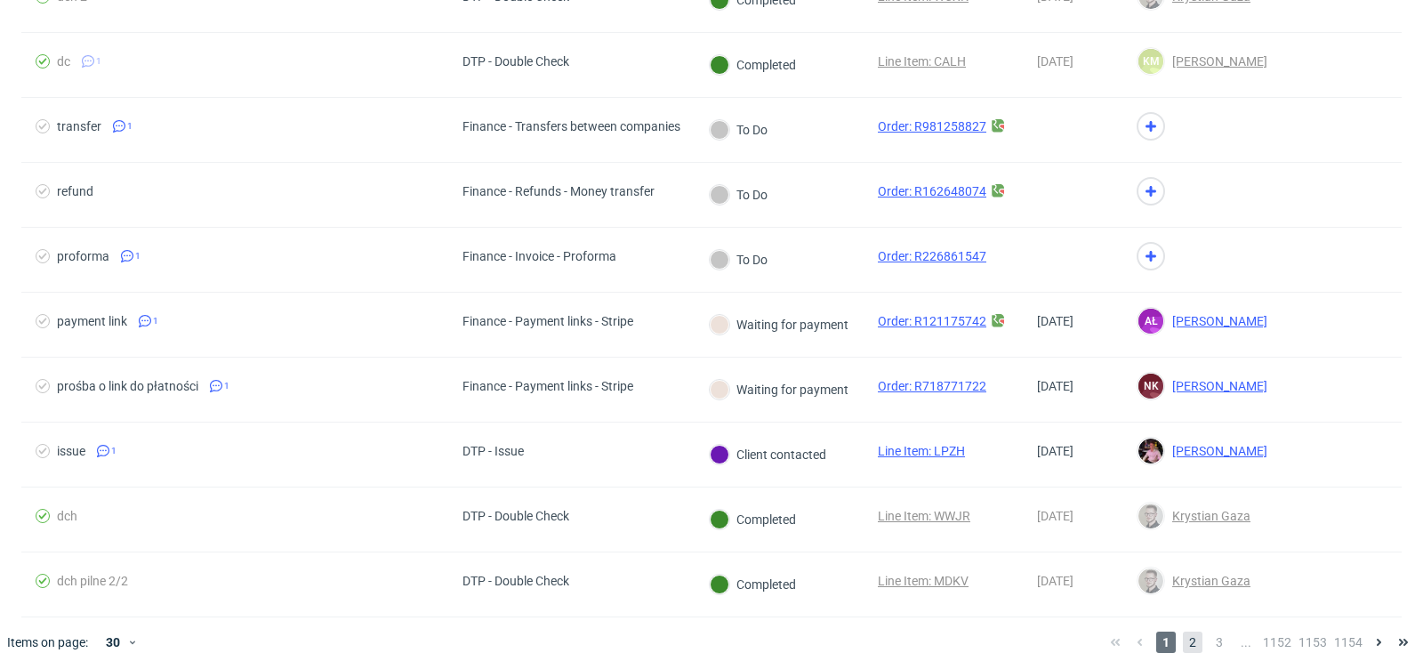
click at [1183, 632] on span "2" at bounding box center [1193, 641] width 20 height 21
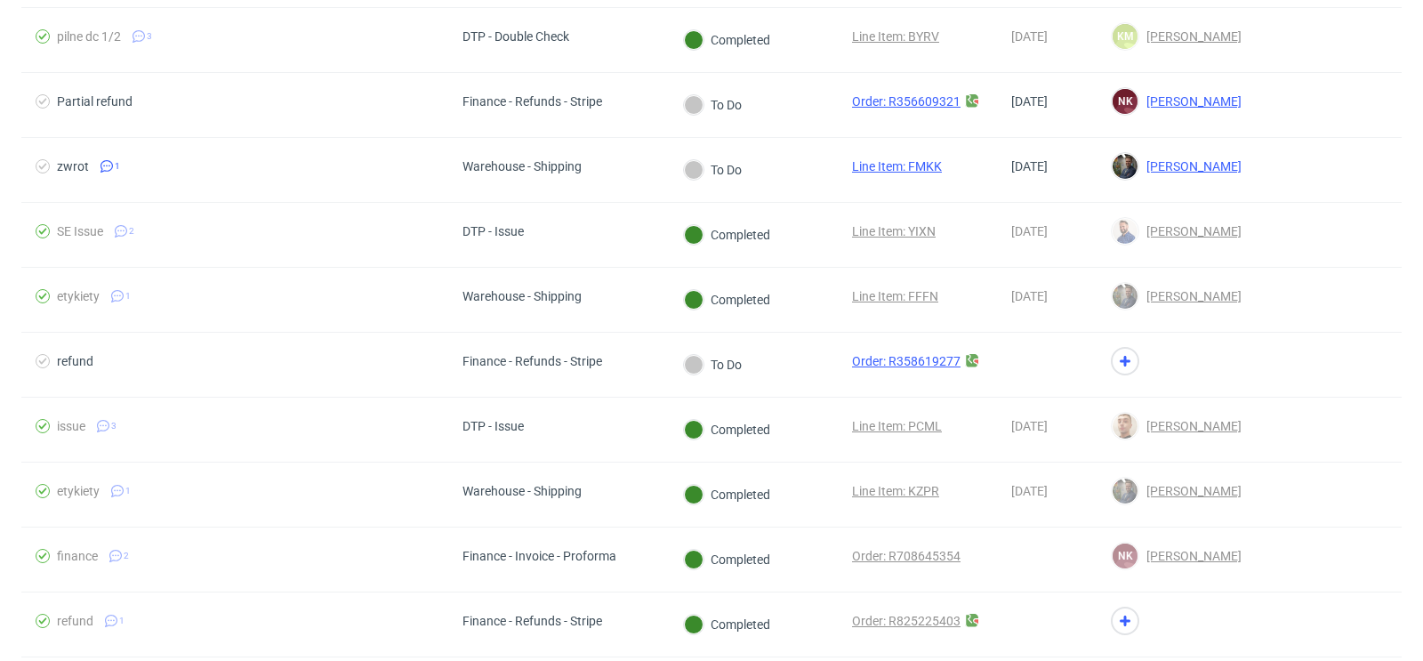
scroll to position [469, 0]
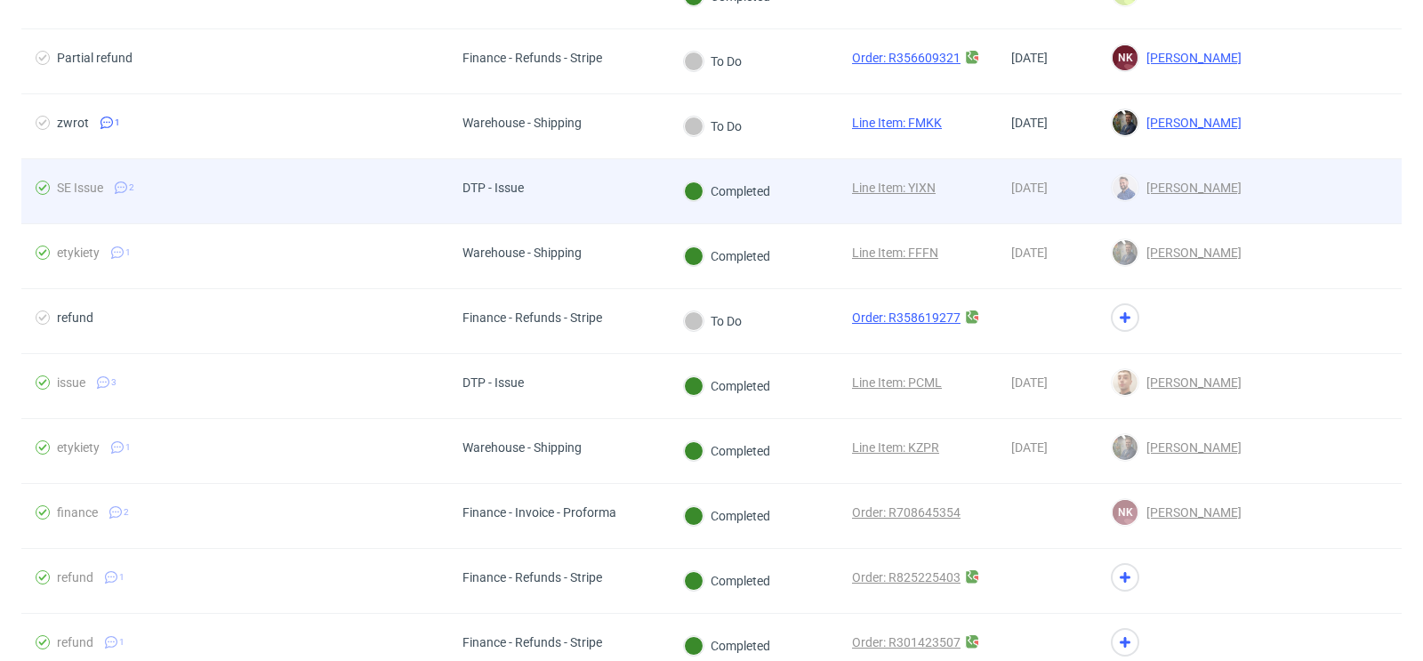
click at [1317, 189] on div at bounding box center [1329, 191] width 146 height 64
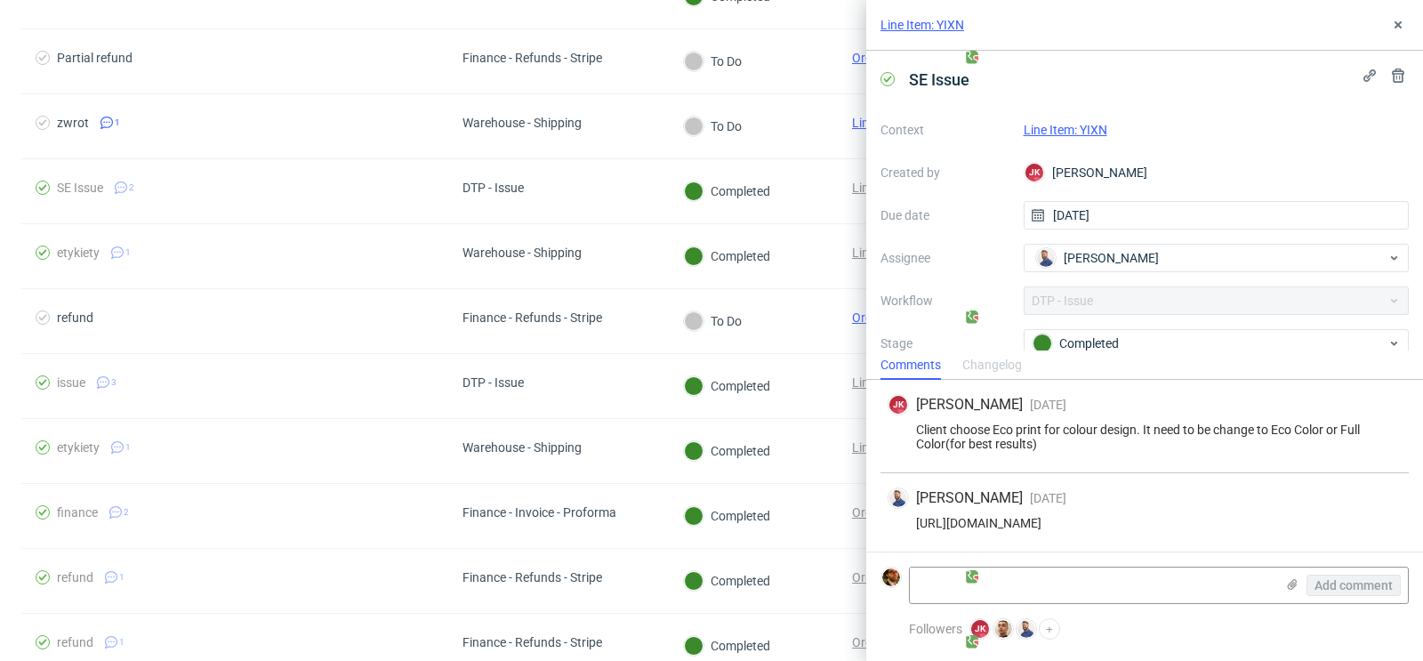
drag, startPoint x: 1350, startPoint y: 524, endPoint x: 899, endPoint y: 526, distance: 450.9
click at [899, 526] on div "https://app-eu1.hubspot.com/contacts/25600958/record/0-5/203946791133/" at bounding box center [1145, 523] width 514 height 14
click at [1396, 28] on icon at bounding box center [1398, 25] width 14 height 14
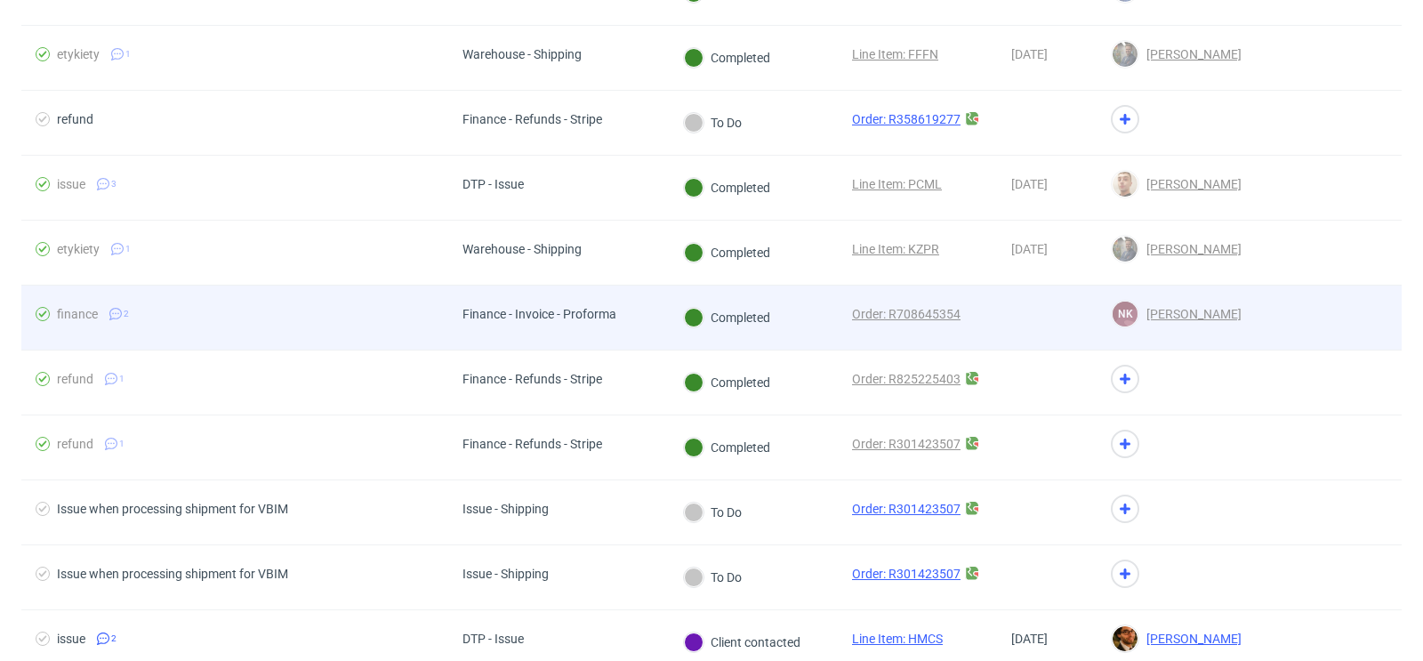
scroll to position [655, 0]
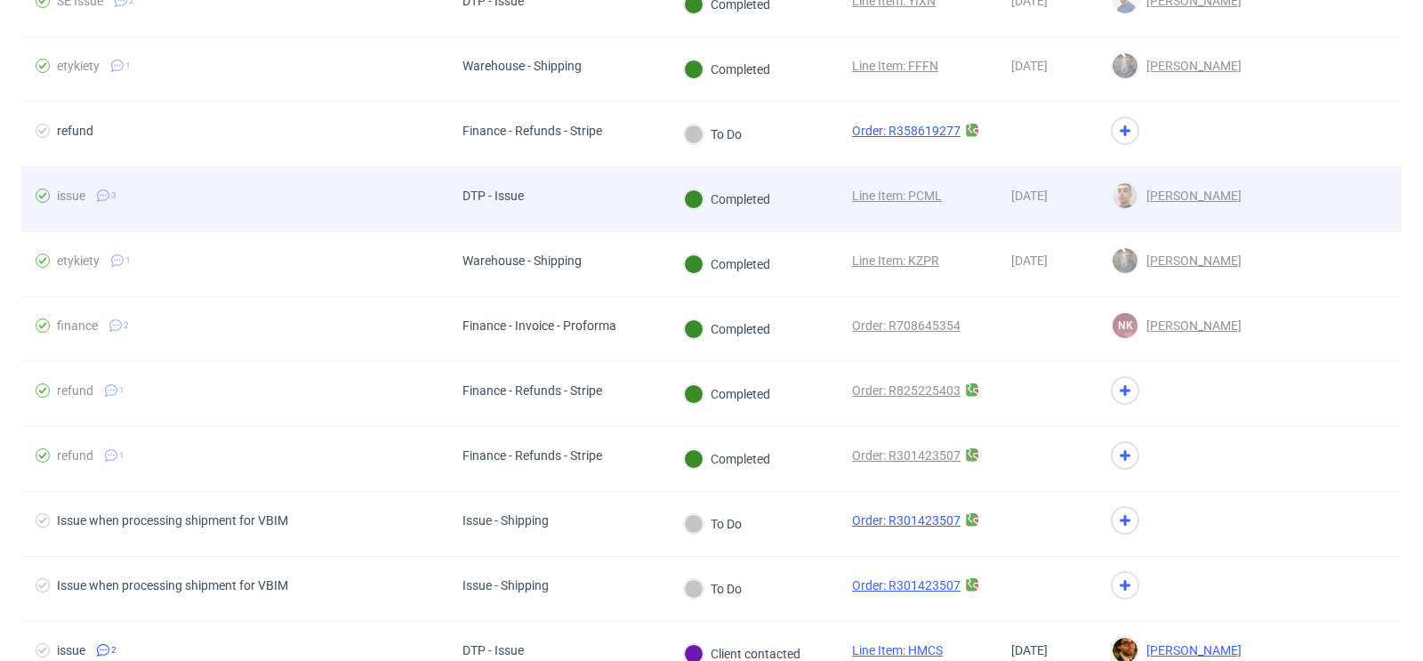
click at [1362, 207] on div at bounding box center [1329, 199] width 146 height 64
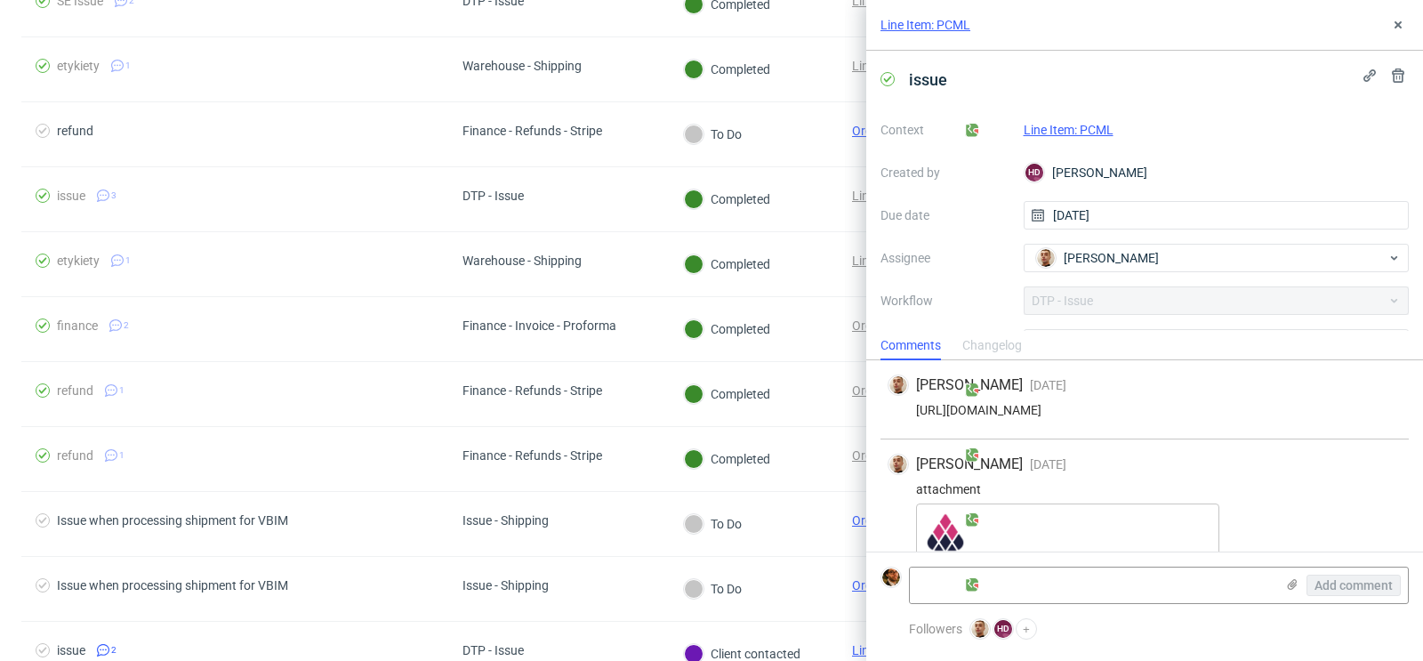
drag, startPoint x: 1347, startPoint y: 406, endPoint x: 900, endPoint y: 406, distance: 447.3
click at [900, 406] on div "https://app-eu1.hubspot.com/contacts/25600958/record/0-5/204202754257/" at bounding box center [1145, 410] width 514 height 14
copy div "https://app-eu1.hubspot.com/contacts/25600958/record/0-5/204202754257/"
